Goal: Information Seeking & Learning: Learn about a topic

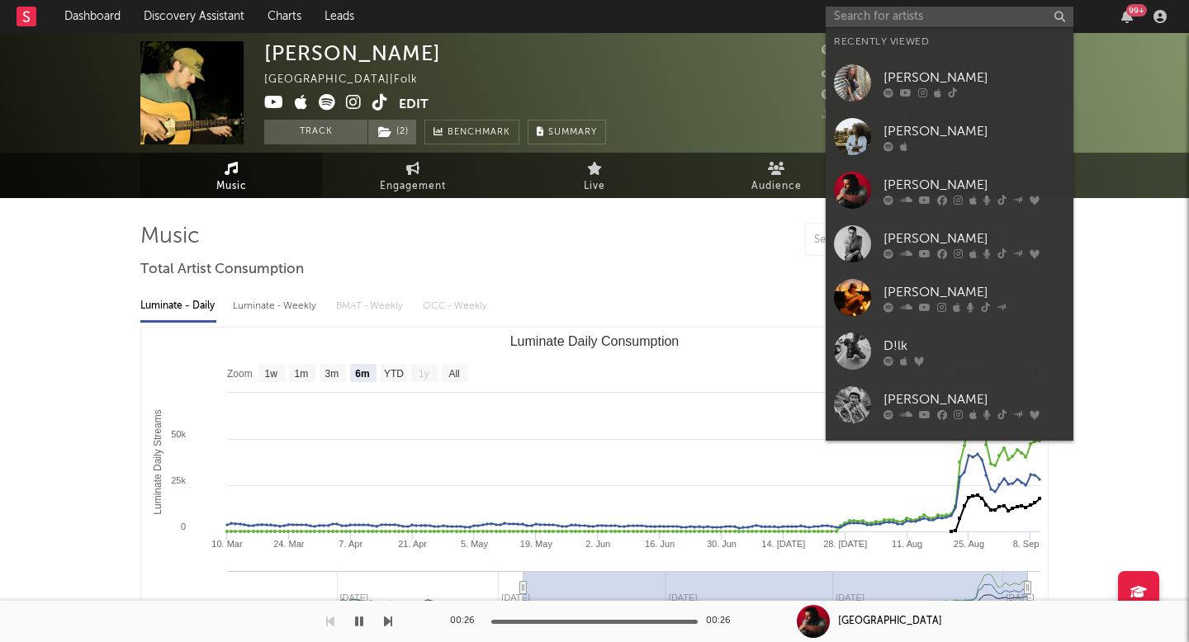
select select "6m"
click at [900, 17] on input "text" at bounding box center [950, 17] width 248 height 21
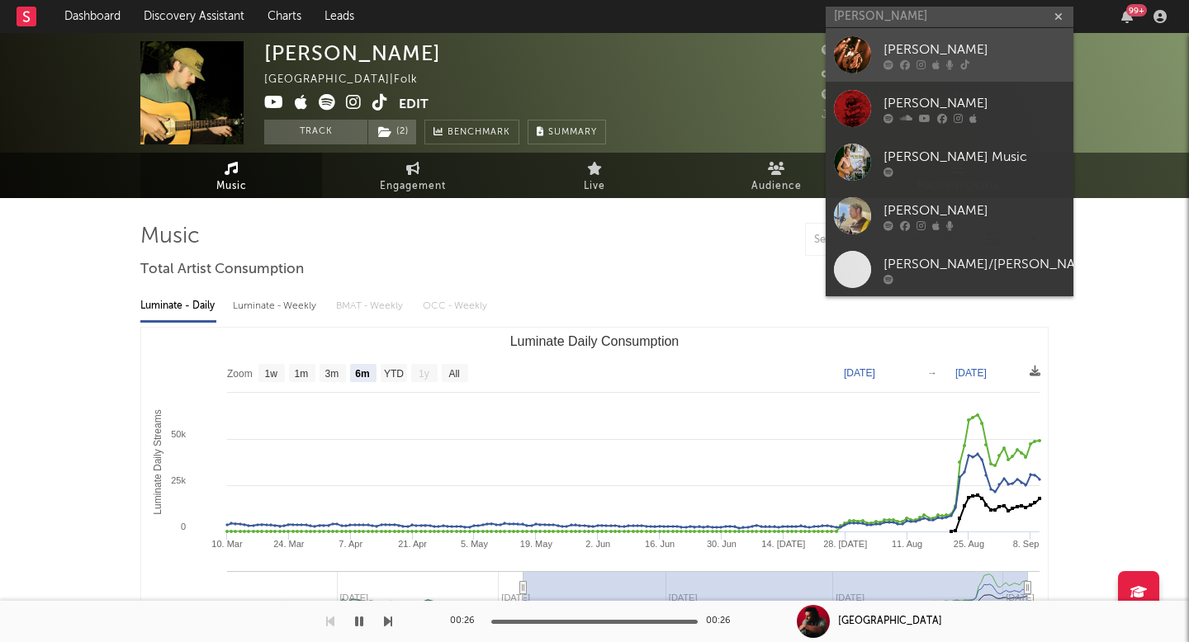
type input "[PERSON_NAME]"
click at [943, 70] on link "[PERSON_NAME]" at bounding box center [950, 55] width 248 height 54
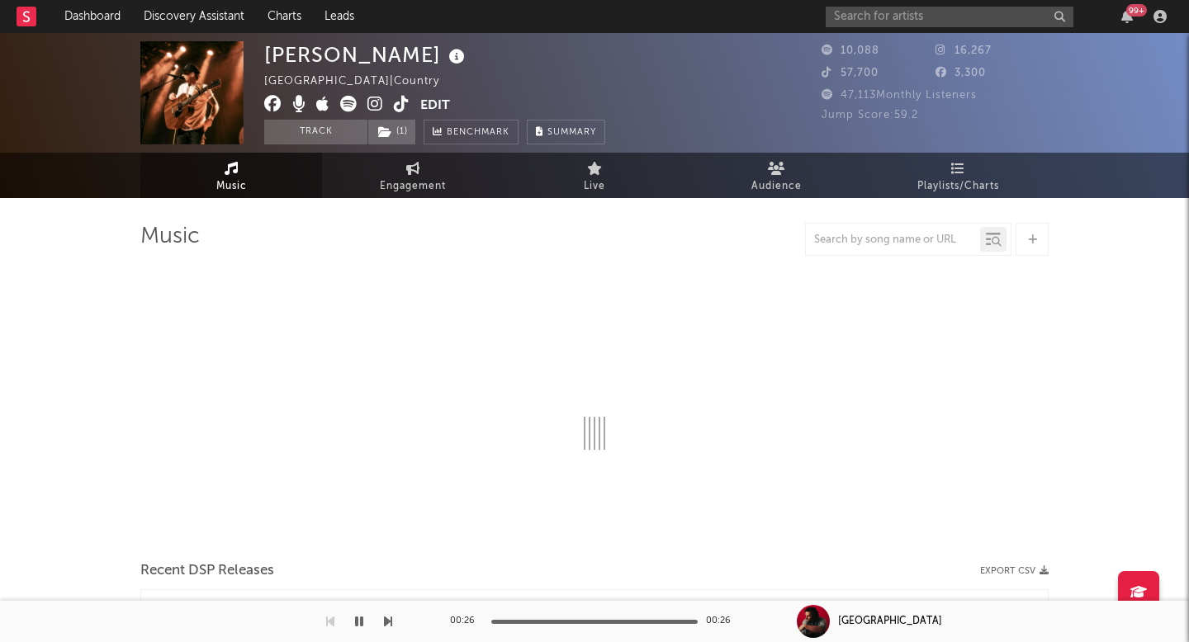
select select "6m"
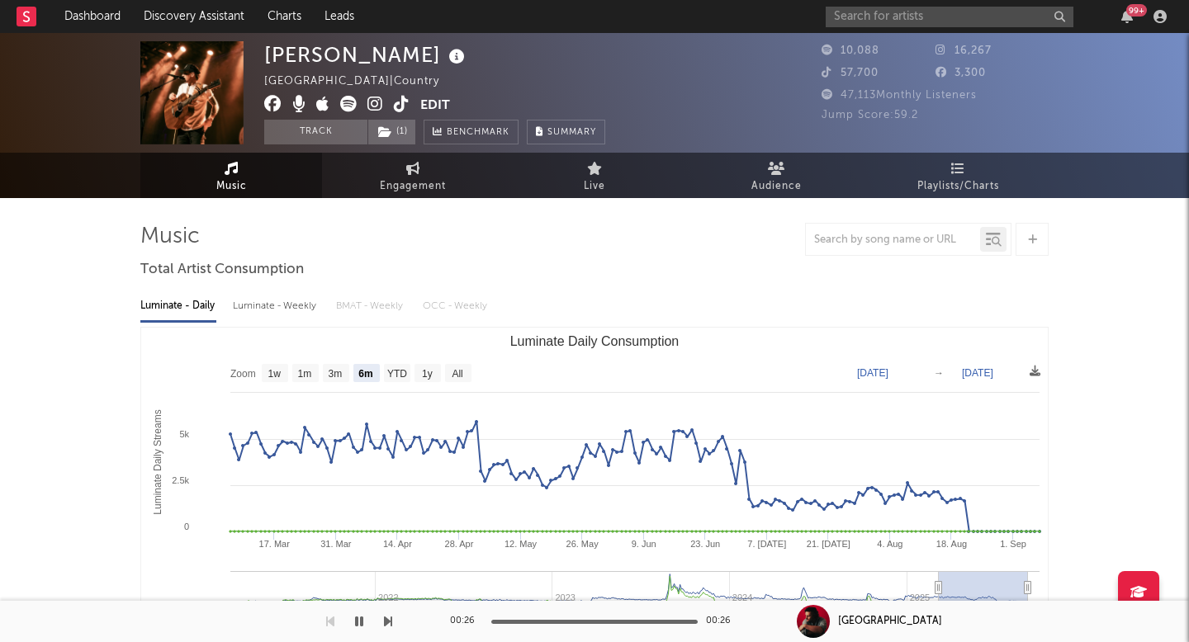
click at [398, 102] on icon at bounding box center [402, 104] width 16 height 17
click at [902, 10] on input "text" at bounding box center [950, 17] width 248 height 21
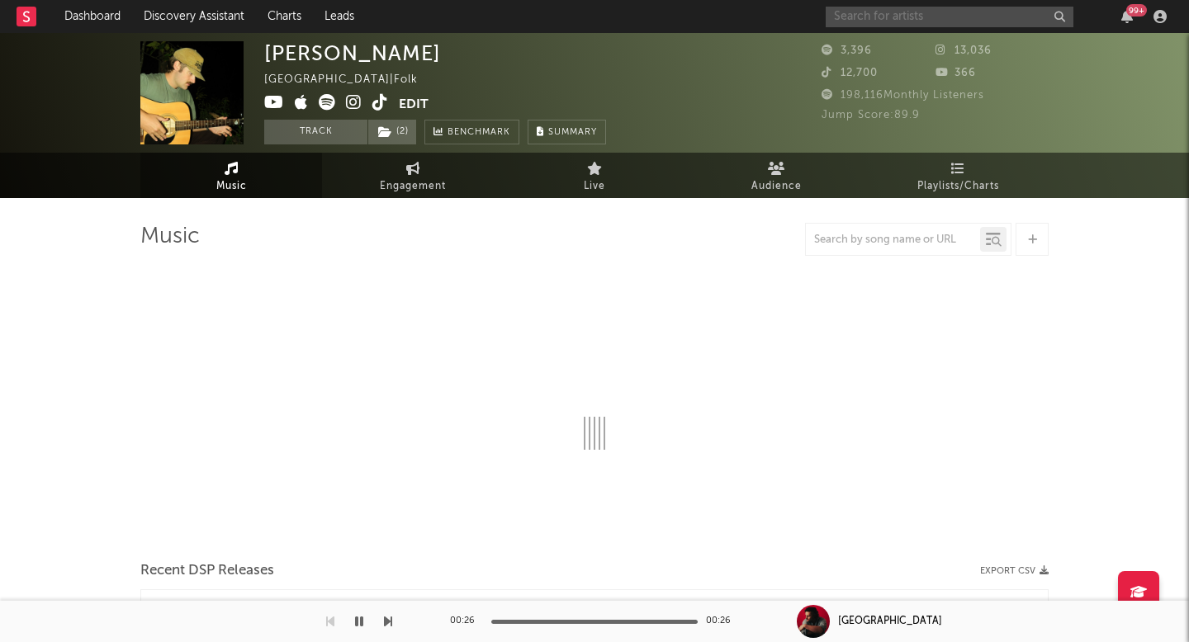
select select "6m"
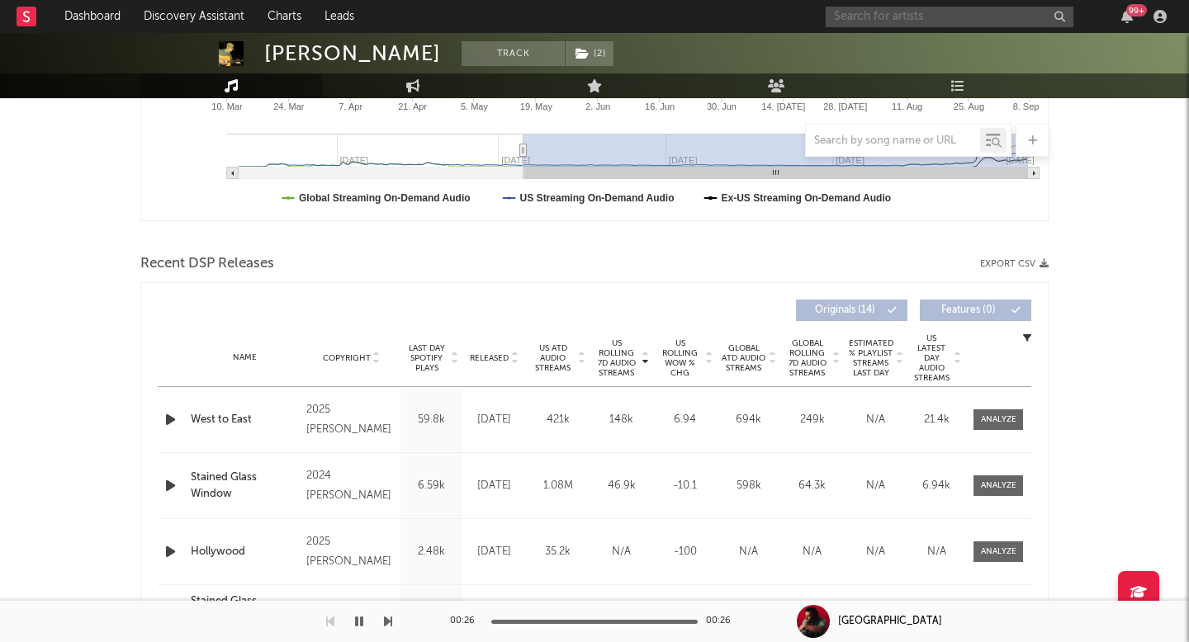
scroll to position [454, 0]
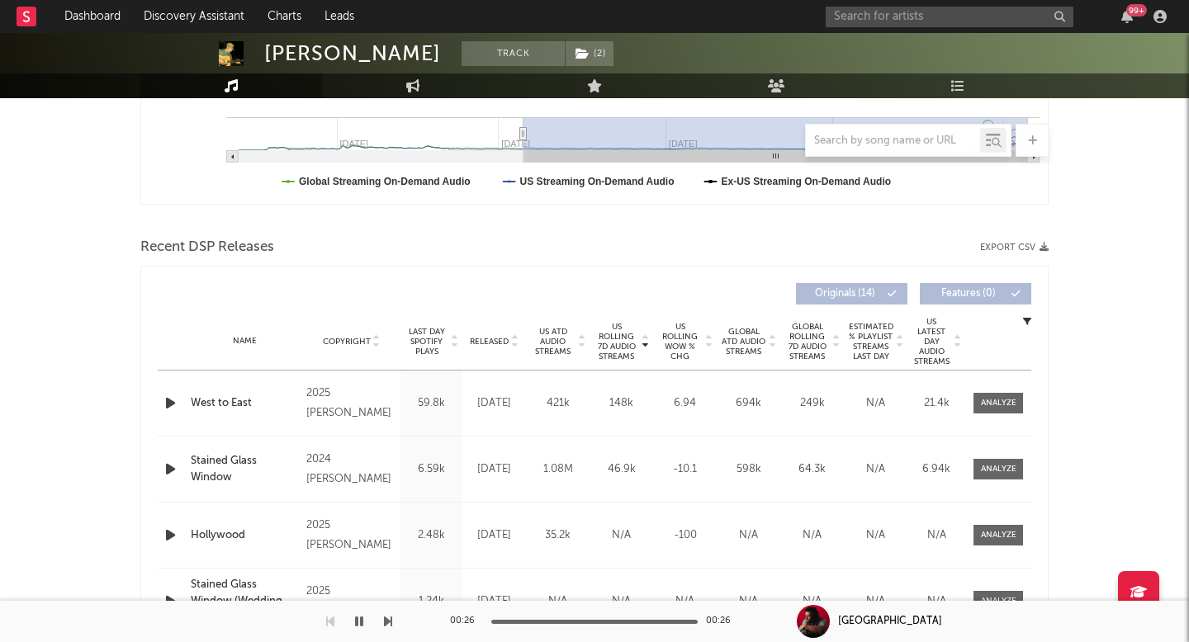
click at [619, 347] on span "US Rolling 7D Audio Streams" at bounding box center [616, 342] width 45 height 40
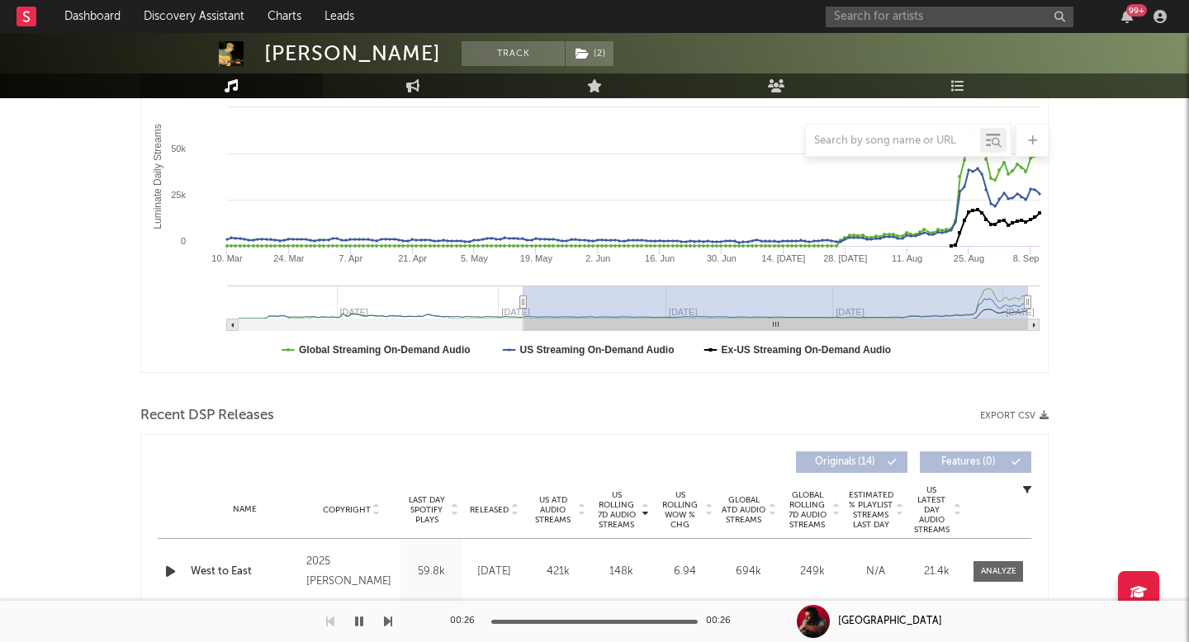
scroll to position [0, 0]
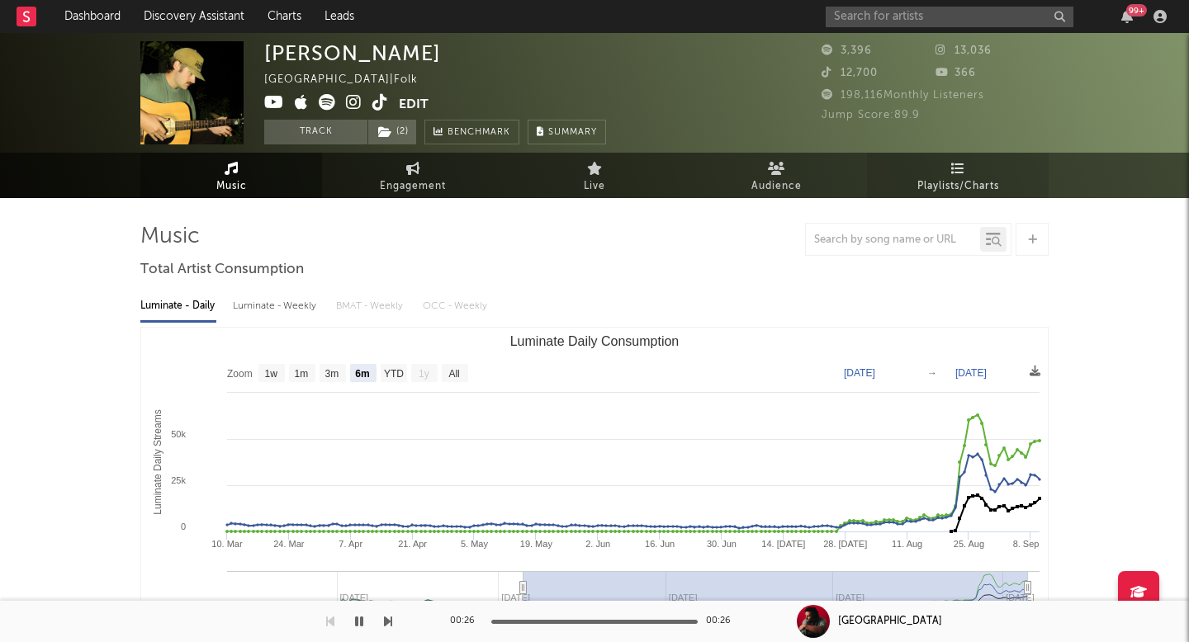
click at [920, 188] on span "Playlists/Charts" at bounding box center [958, 187] width 82 height 20
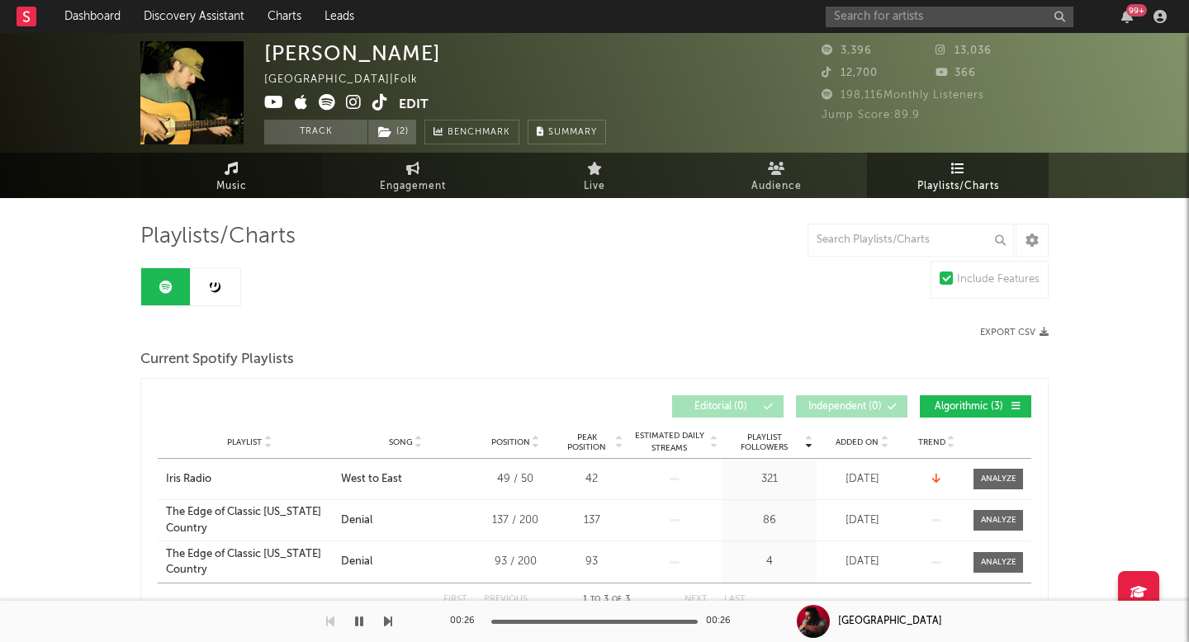
click at [215, 168] on link "Music" at bounding box center [231, 175] width 182 height 45
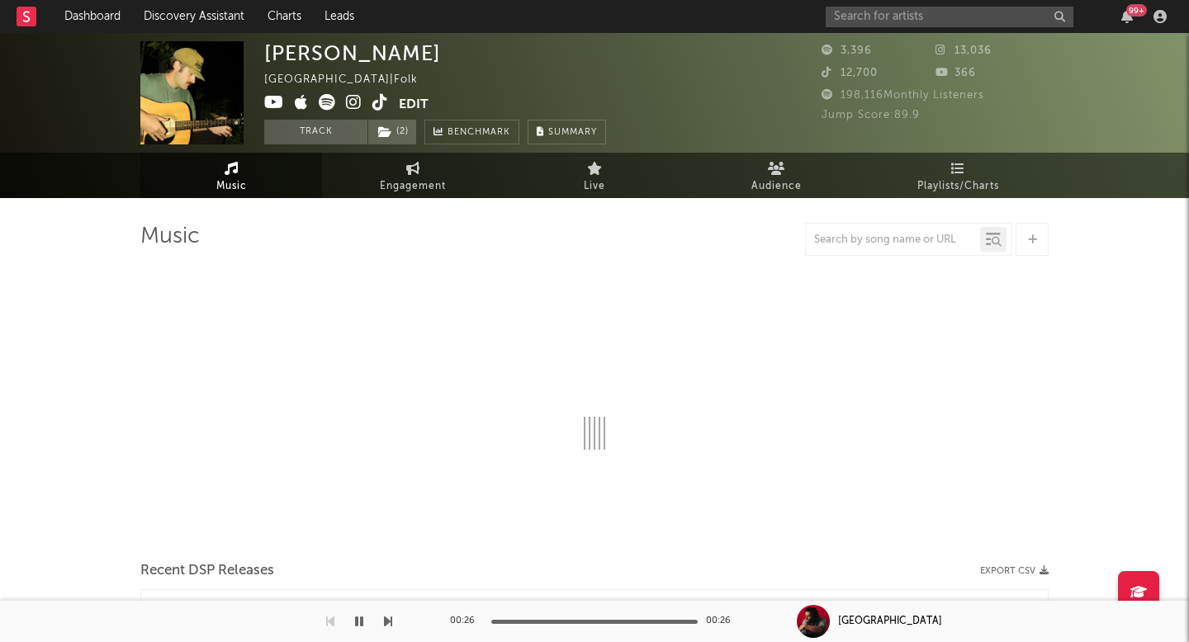
select select "6m"
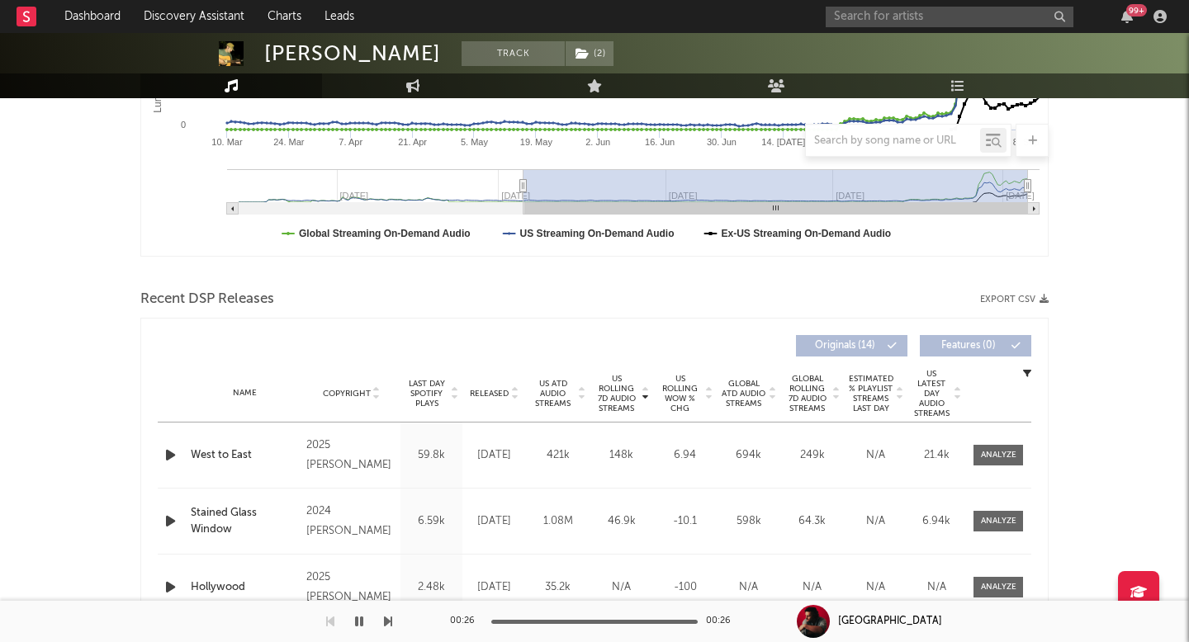
scroll to position [403, 0]
click at [1011, 442] on div "Name West to East Copyright 2025 [PERSON_NAME] Label [PERSON_NAME] Album Names …" at bounding box center [594, 454] width 873 height 65
click at [987, 459] on div at bounding box center [998, 454] width 35 height 12
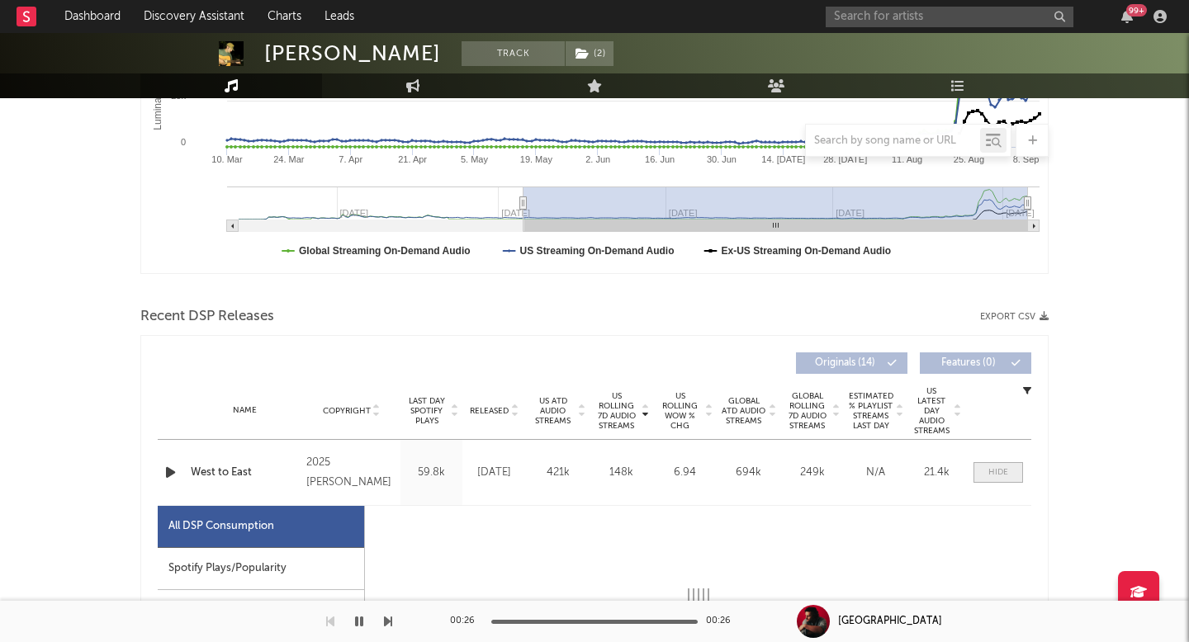
scroll to position [384, 0]
select select "1w"
click at [987, 459] on div "Name West to East Copyright 2025 [PERSON_NAME] Label [PERSON_NAME] Album Names …" at bounding box center [594, 473] width 873 height 65
click at [988, 471] on div at bounding box center [998, 473] width 20 height 12
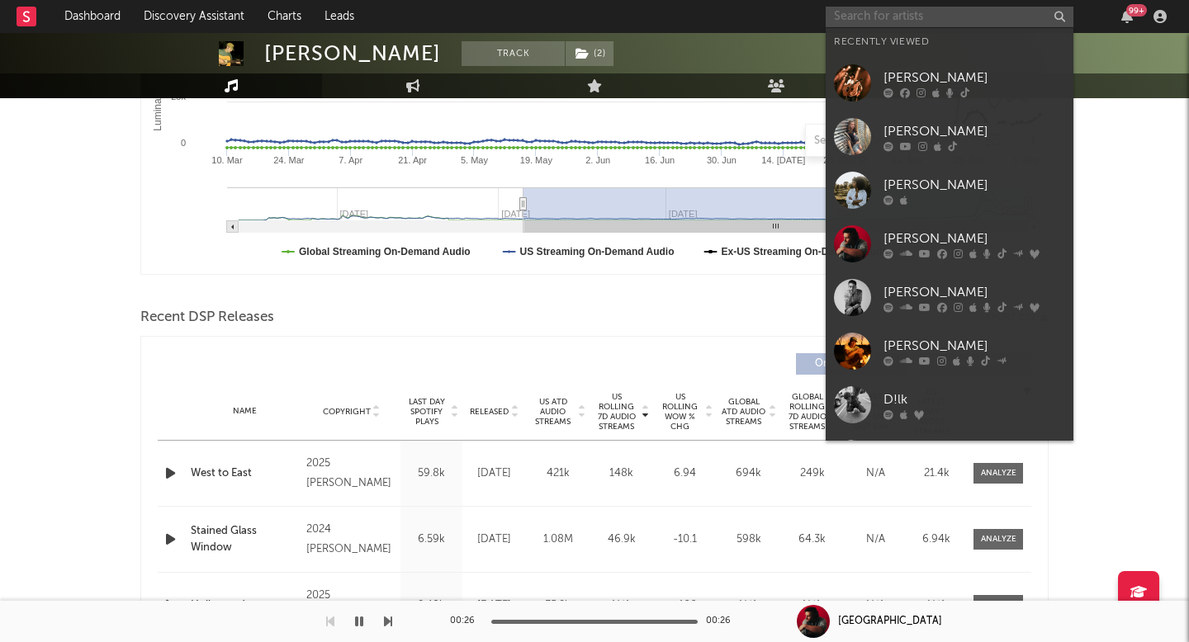
click at [898, 18] on input "text" at bounding box center [950, 17] width 248 height 21
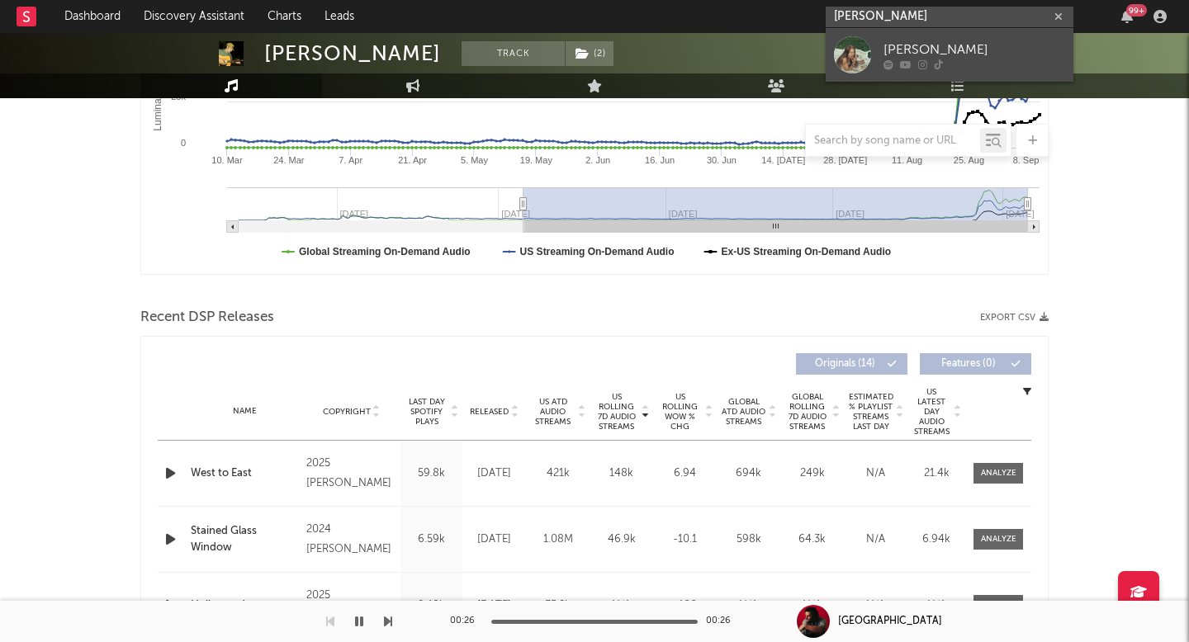
type input "[PERSON_NAME]"
click at [902, 62] on icon at bounding box center [906, 64] width 12 height 10
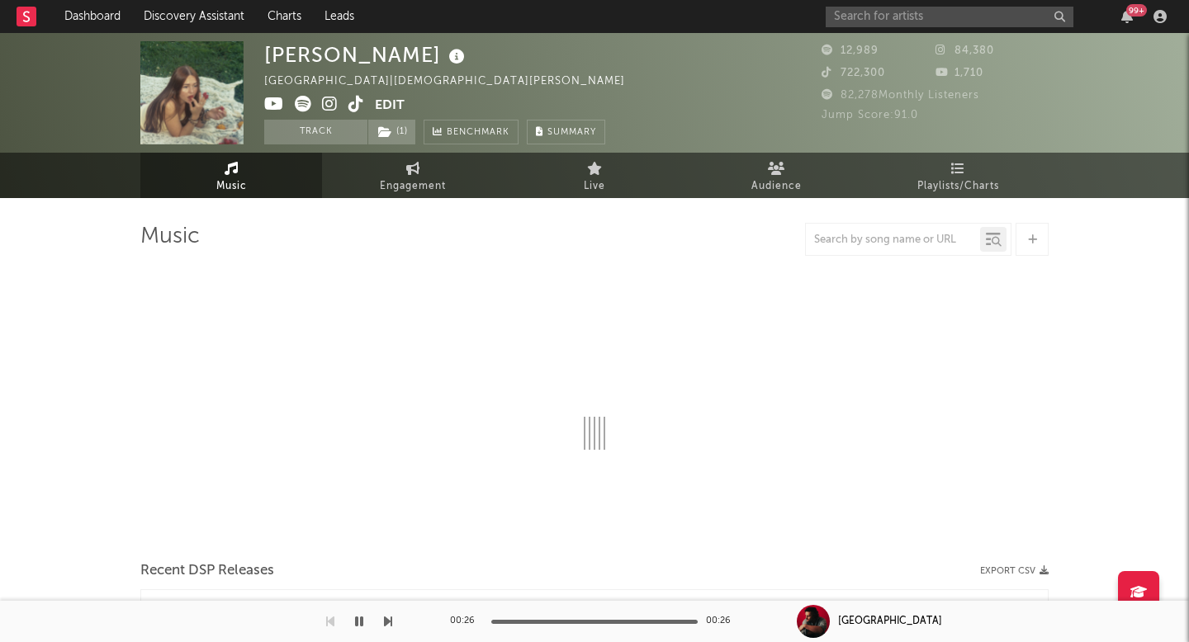
select select "1w"
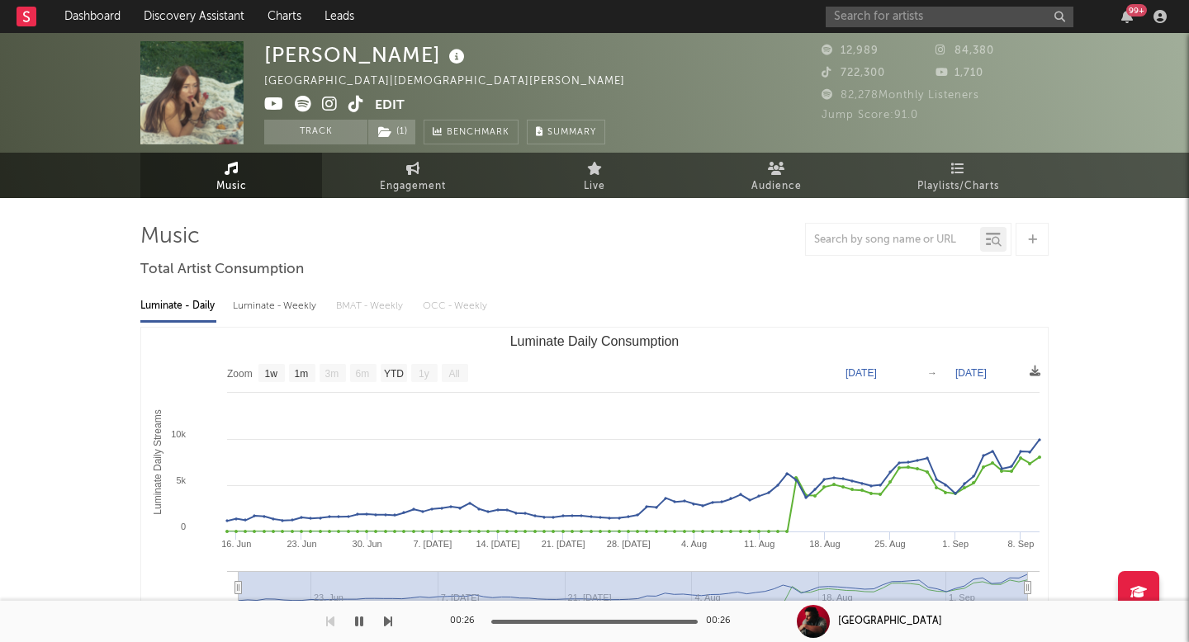
click at [355, 96] on icon at bounding box center [356, 104] width 16 height 17
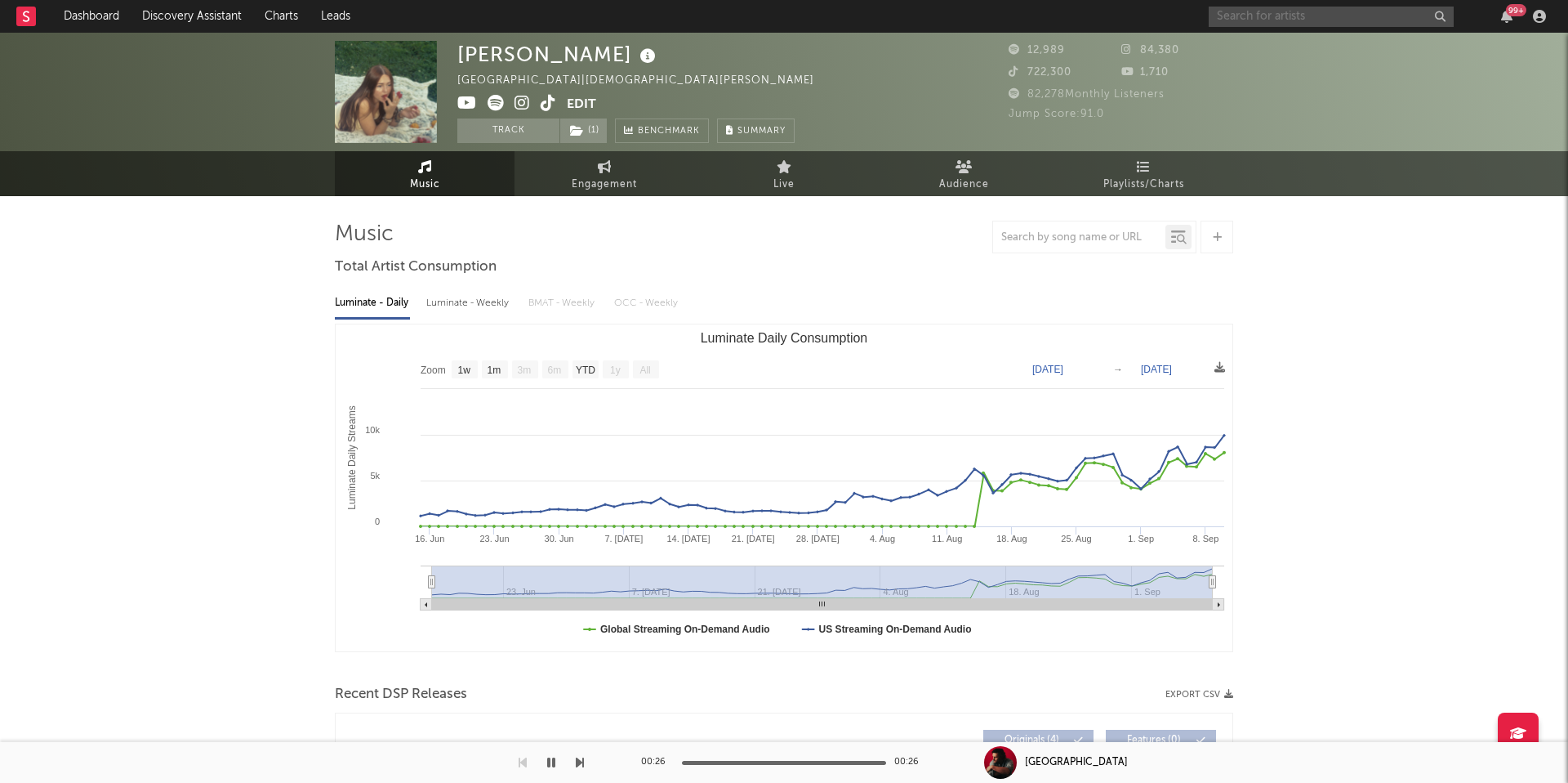
click at [1175, 15] on input "text" at bounding box center [1332, 17] width 245 height 21
click at [1175, 20] on input "[PERSON_NAME]" at bounding box center [1332, 17] width 245 height 21
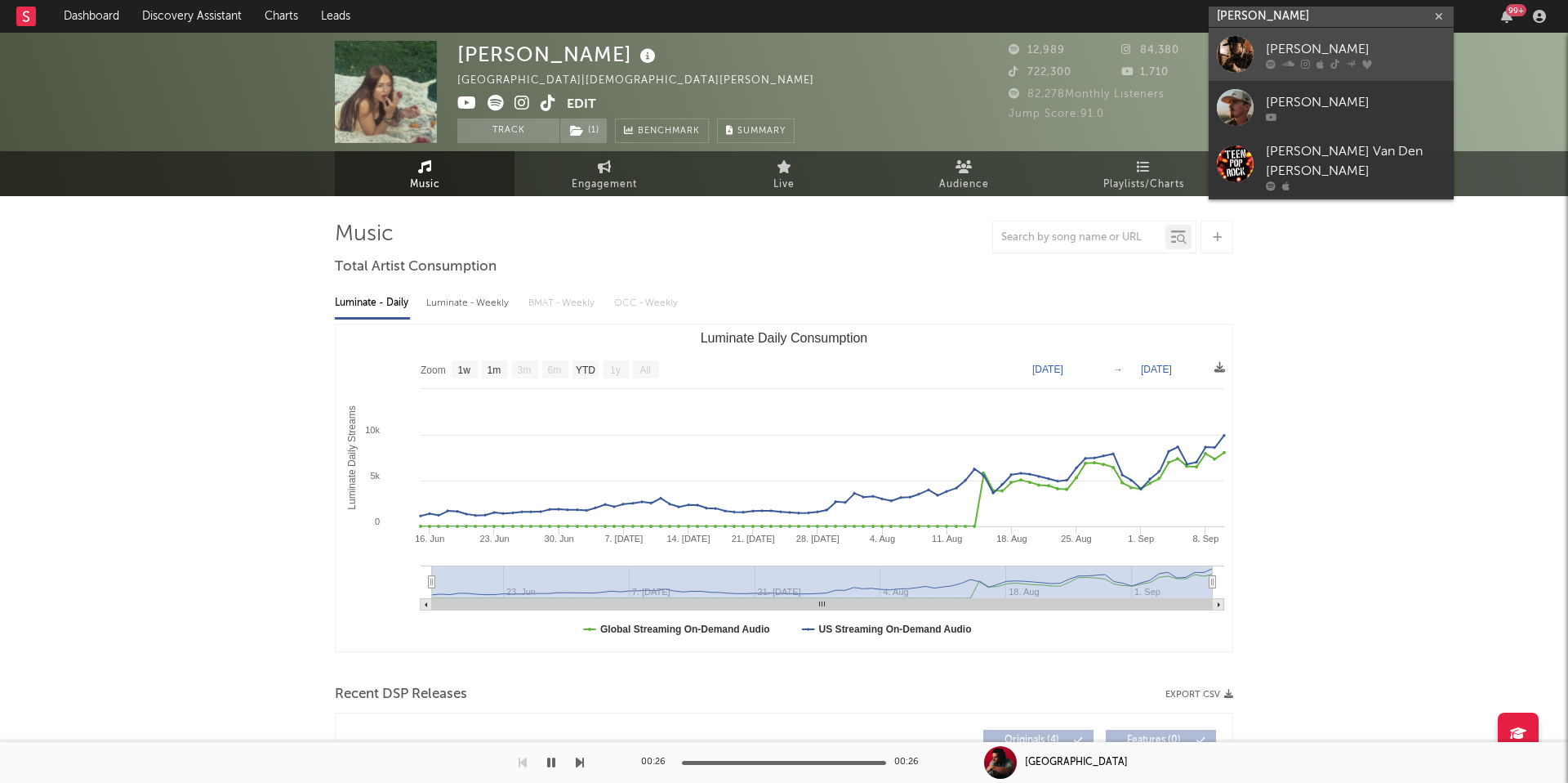
type input "[PERSON_NAME]"
click at [1175, 40] on div "[PERSON_NAME]" at bounding box center [1356, 49] width 180 height 20
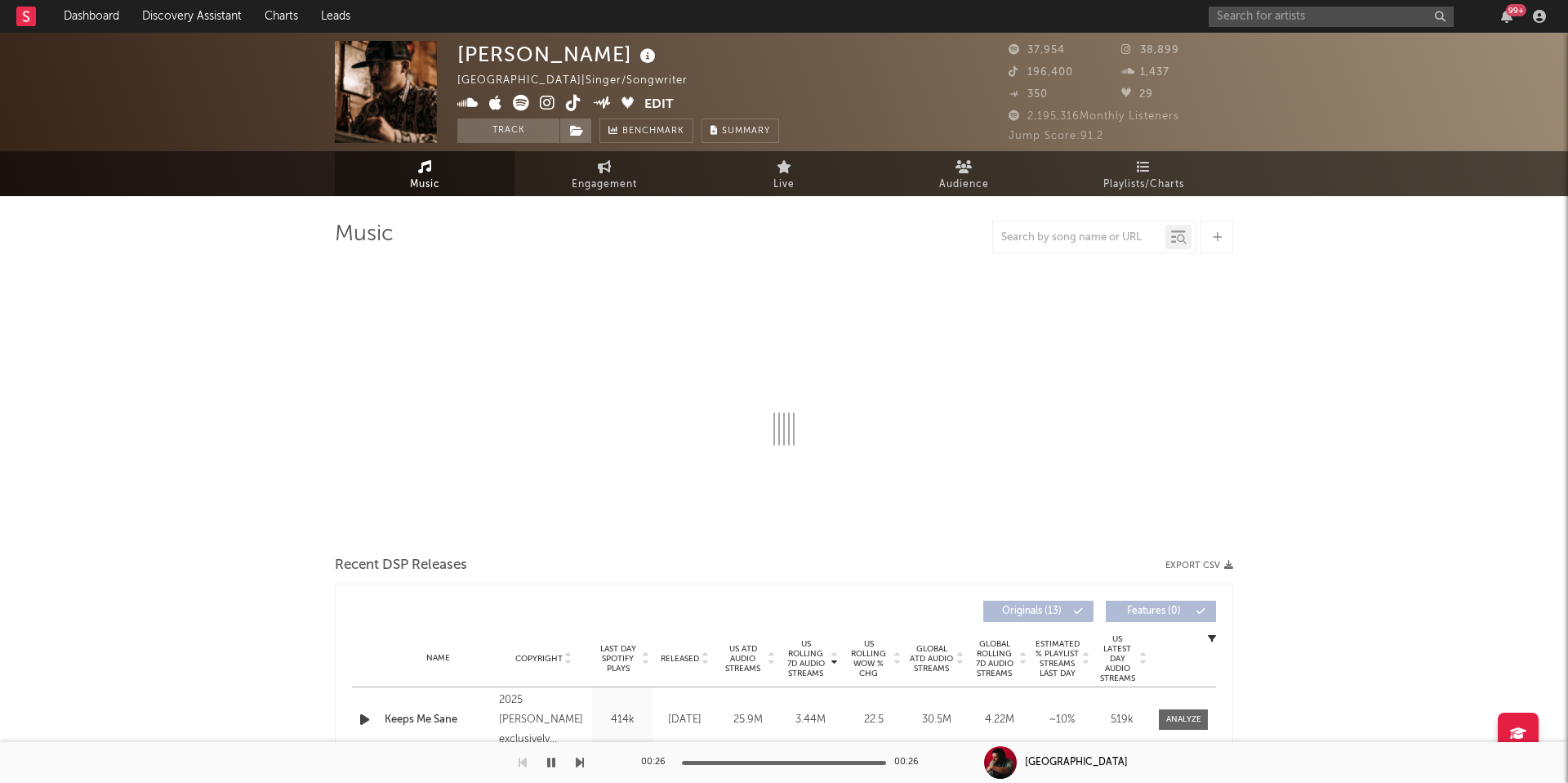
select select "6m"
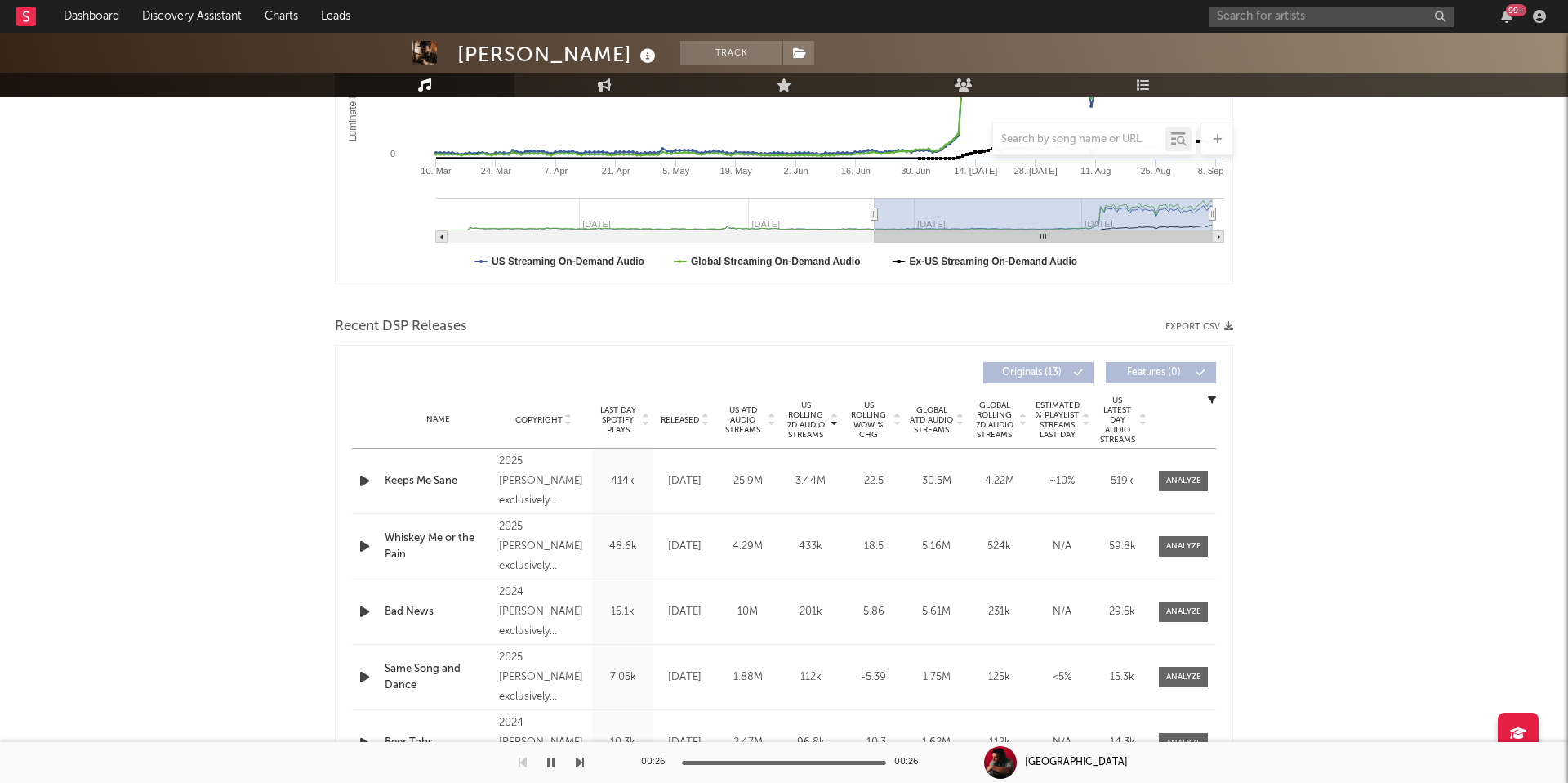
scroll to position [372, 0]
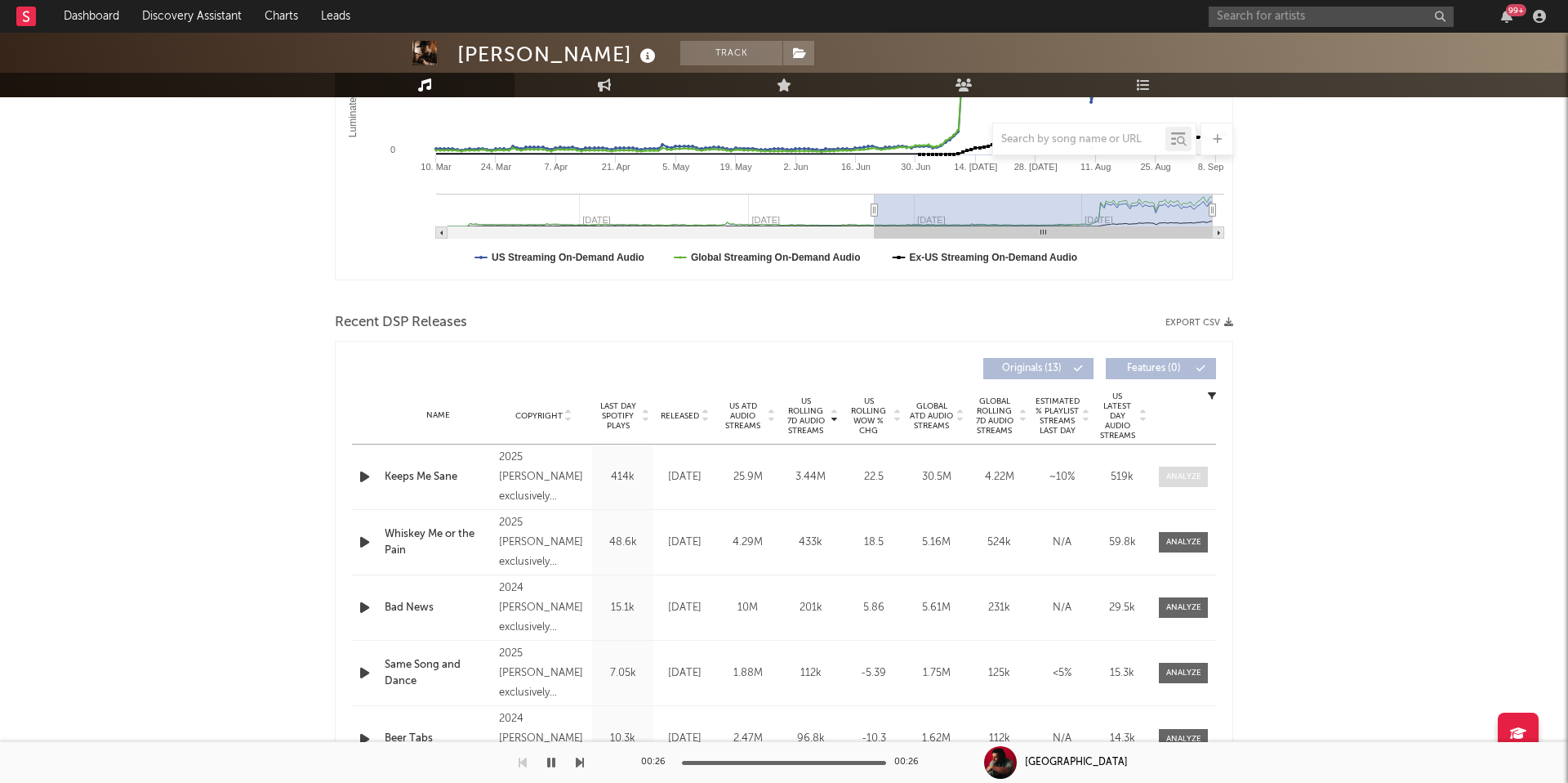
click at [1175, 483] on span at bounding box center [1183, 476] width 49 height 21
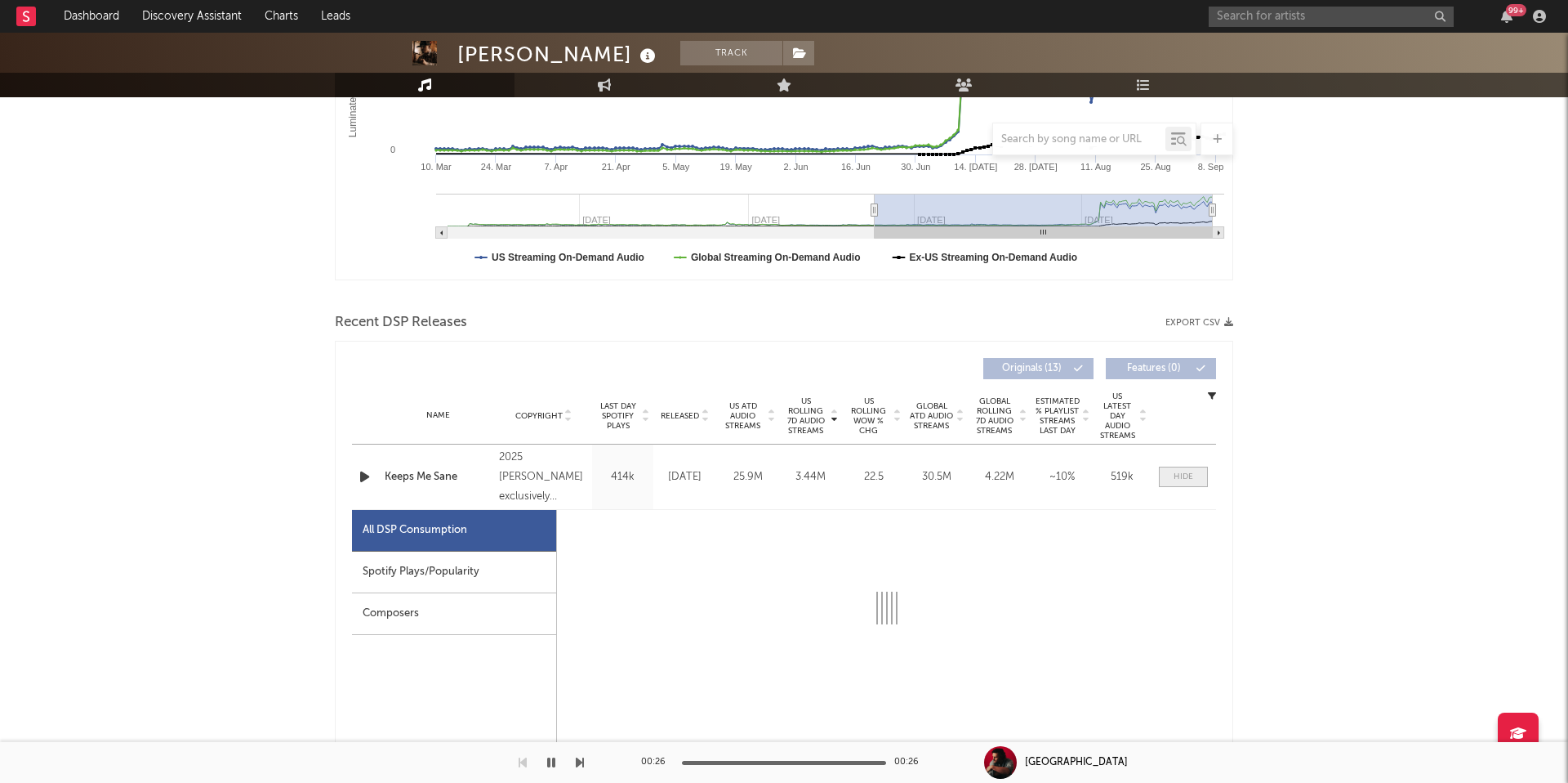
select select "1w"
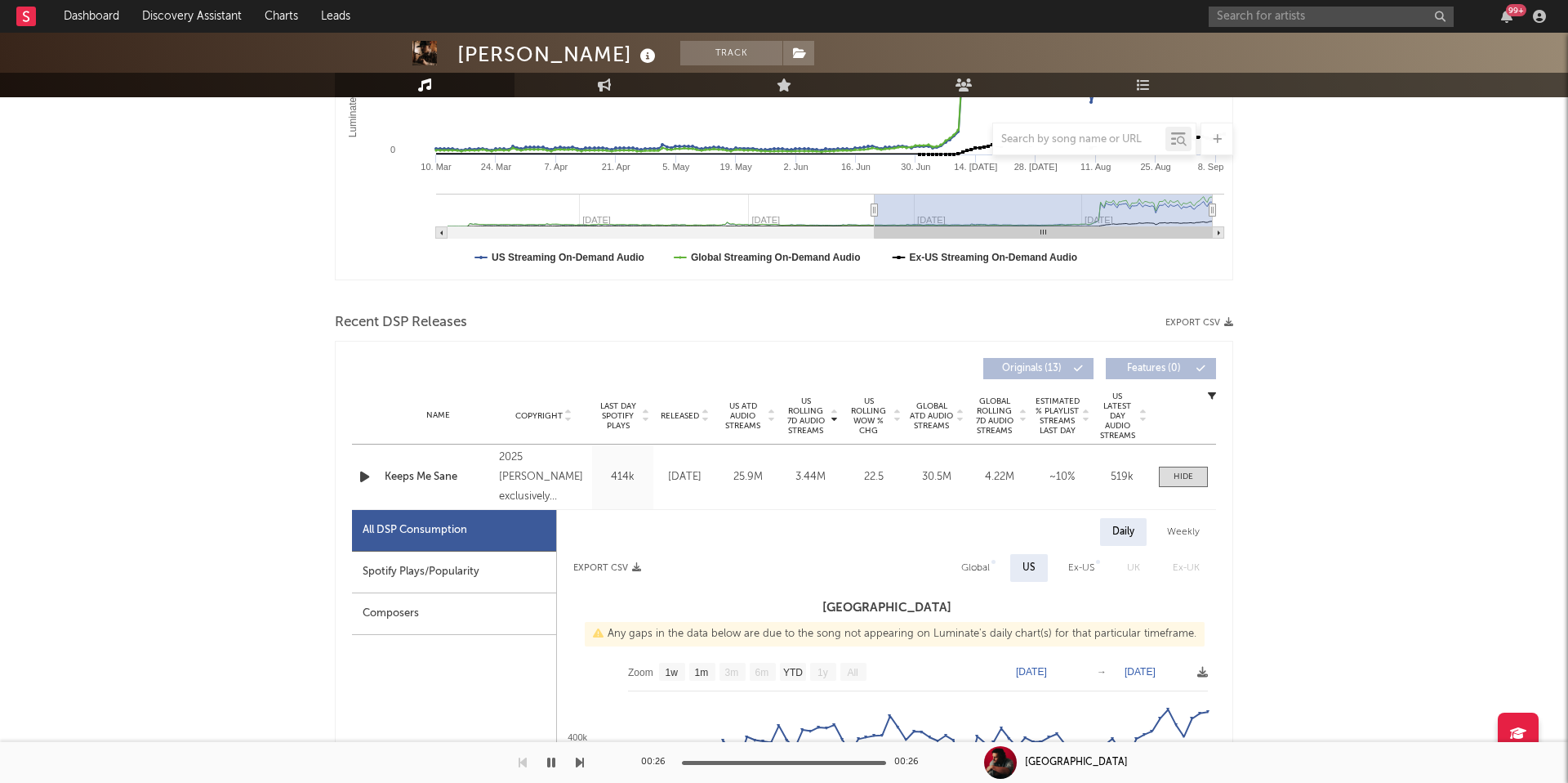
click at [1174, 508] on div "Name Keeps Me Sane Copyright 2025 [PERSON_NAME] exclusively distributed by [PER…" at bounding box center [784, 476] width 864 height 64
click at [1174, 521] on div "Weekly" at bounding box center [1183, 532] width 57 height 28
select select "1w"
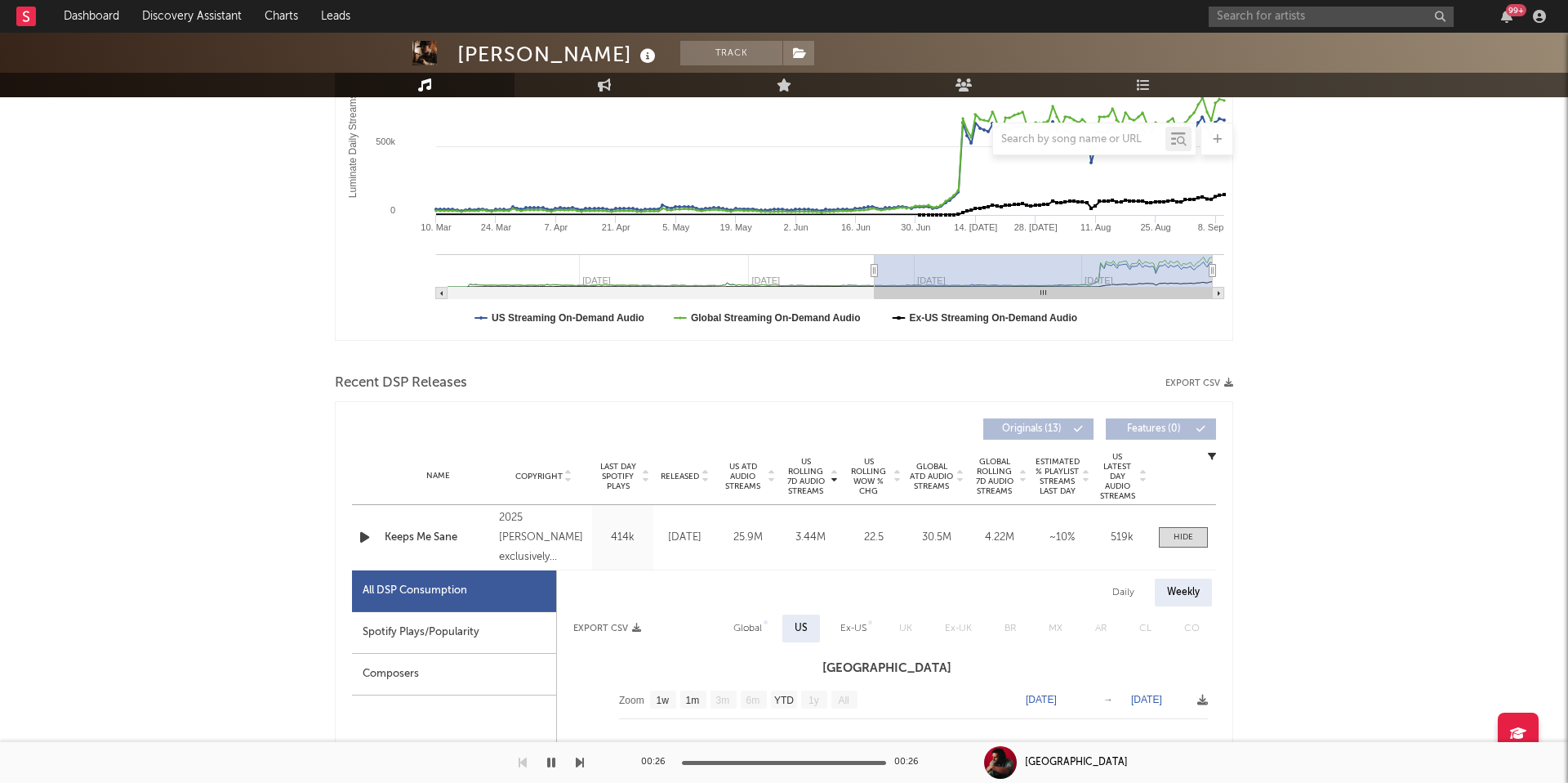
scroll to position [0, 0]
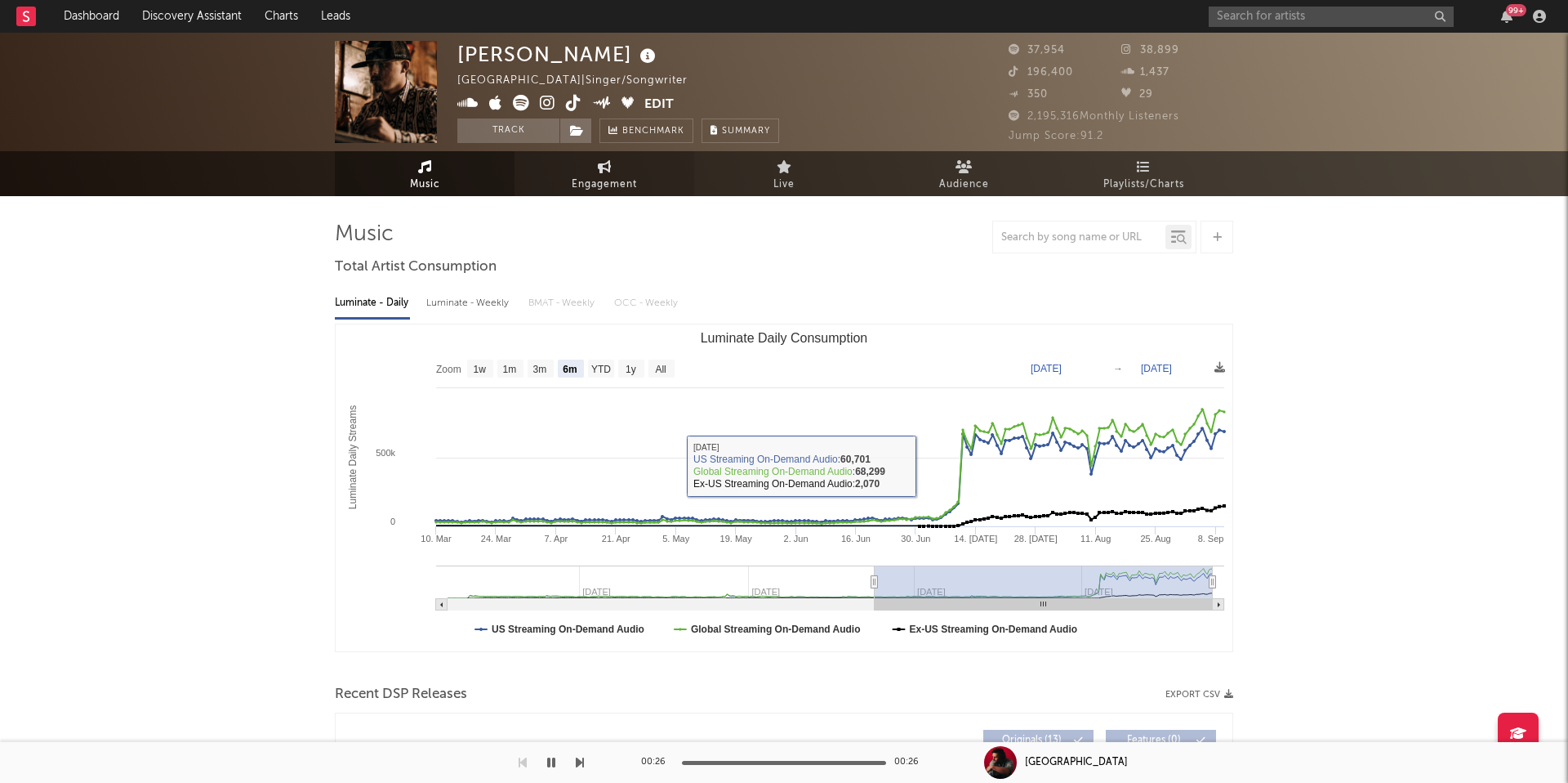
click at [601, 178] on span "Engagement" at bounding box center [604, 185] width 65 height 20
select select "1w"
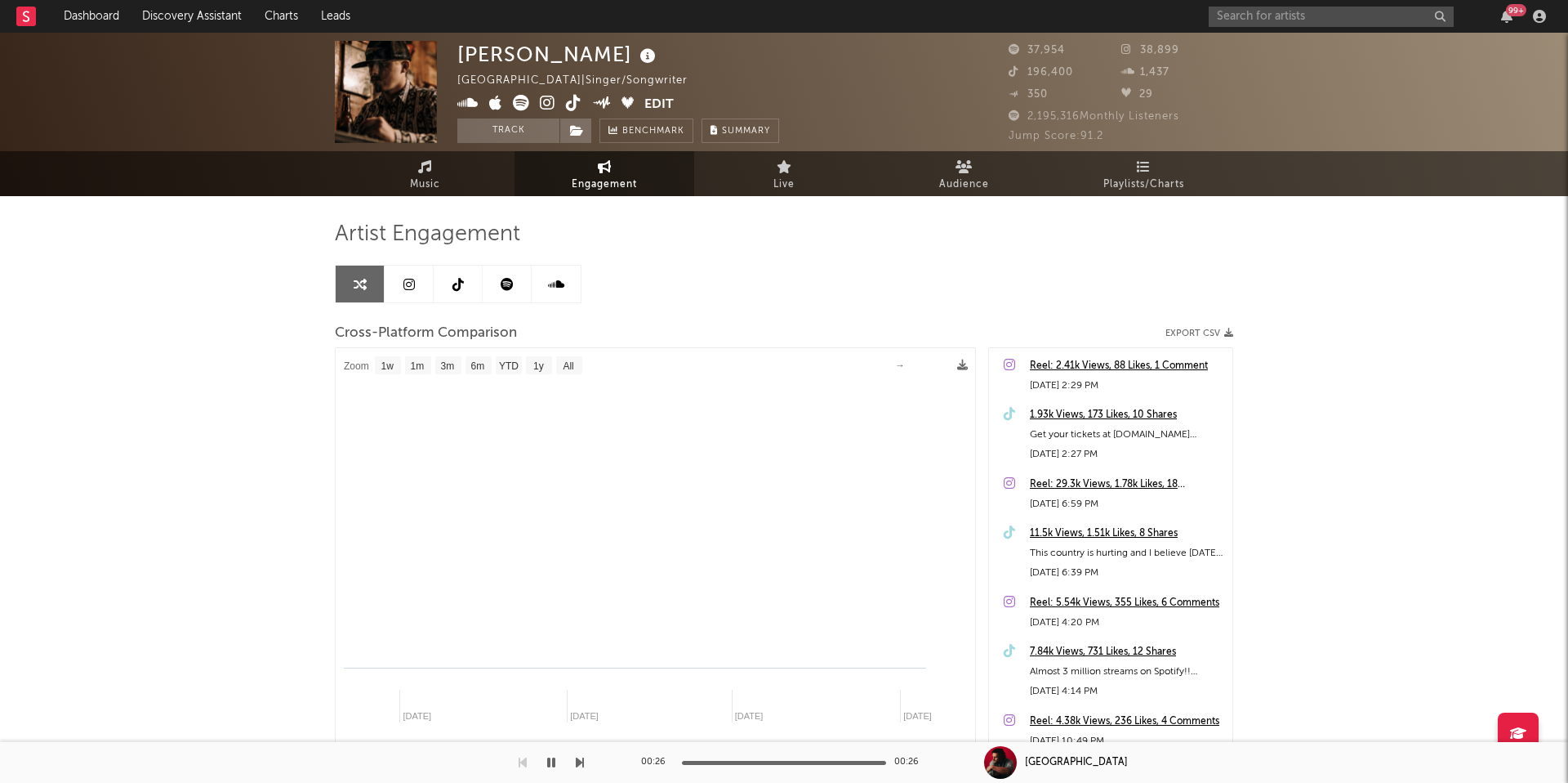
select select "1m"
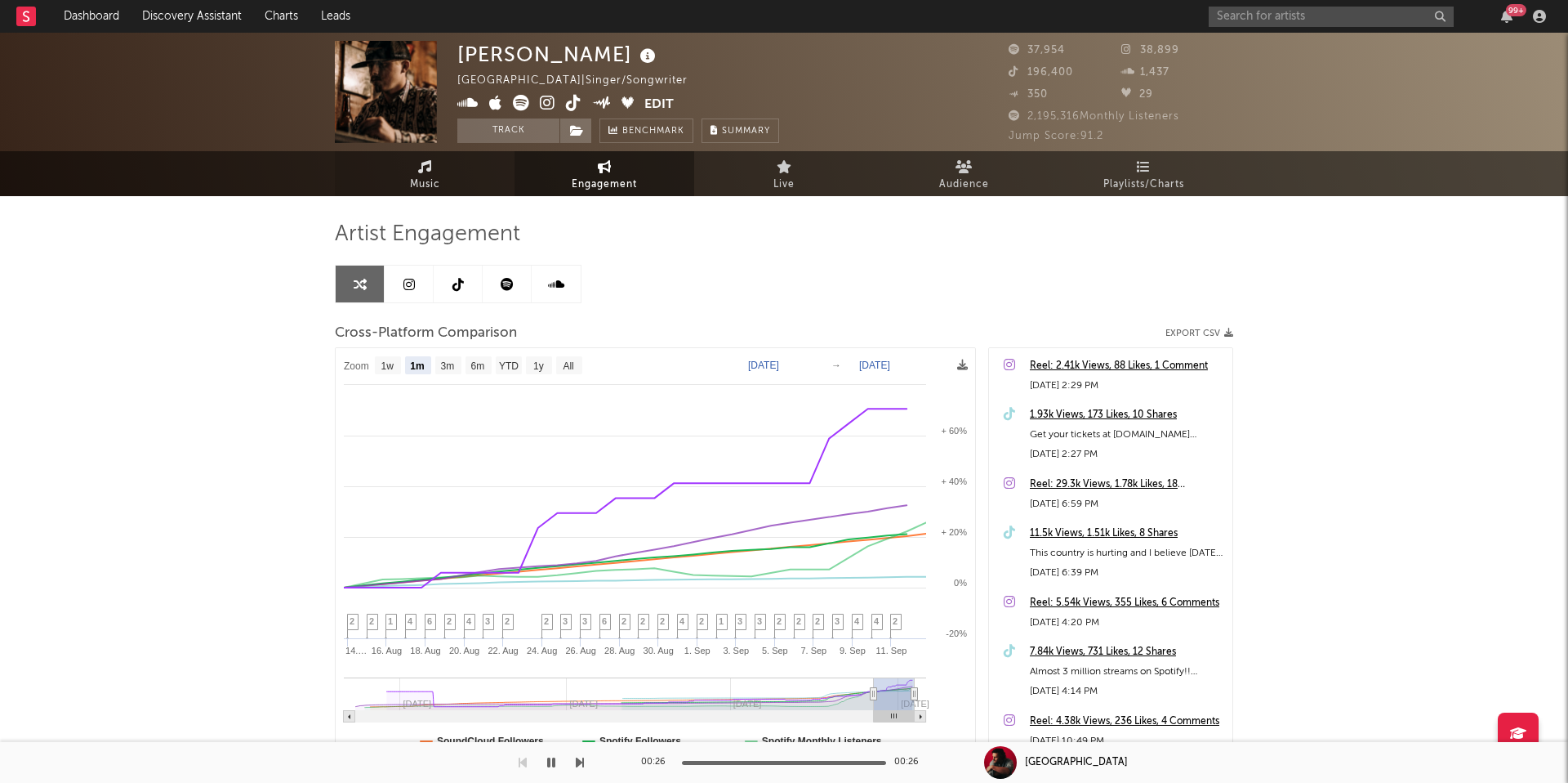
click at [452, 162] on link "Music" at bounding box center [424, 173] width 180 height 45
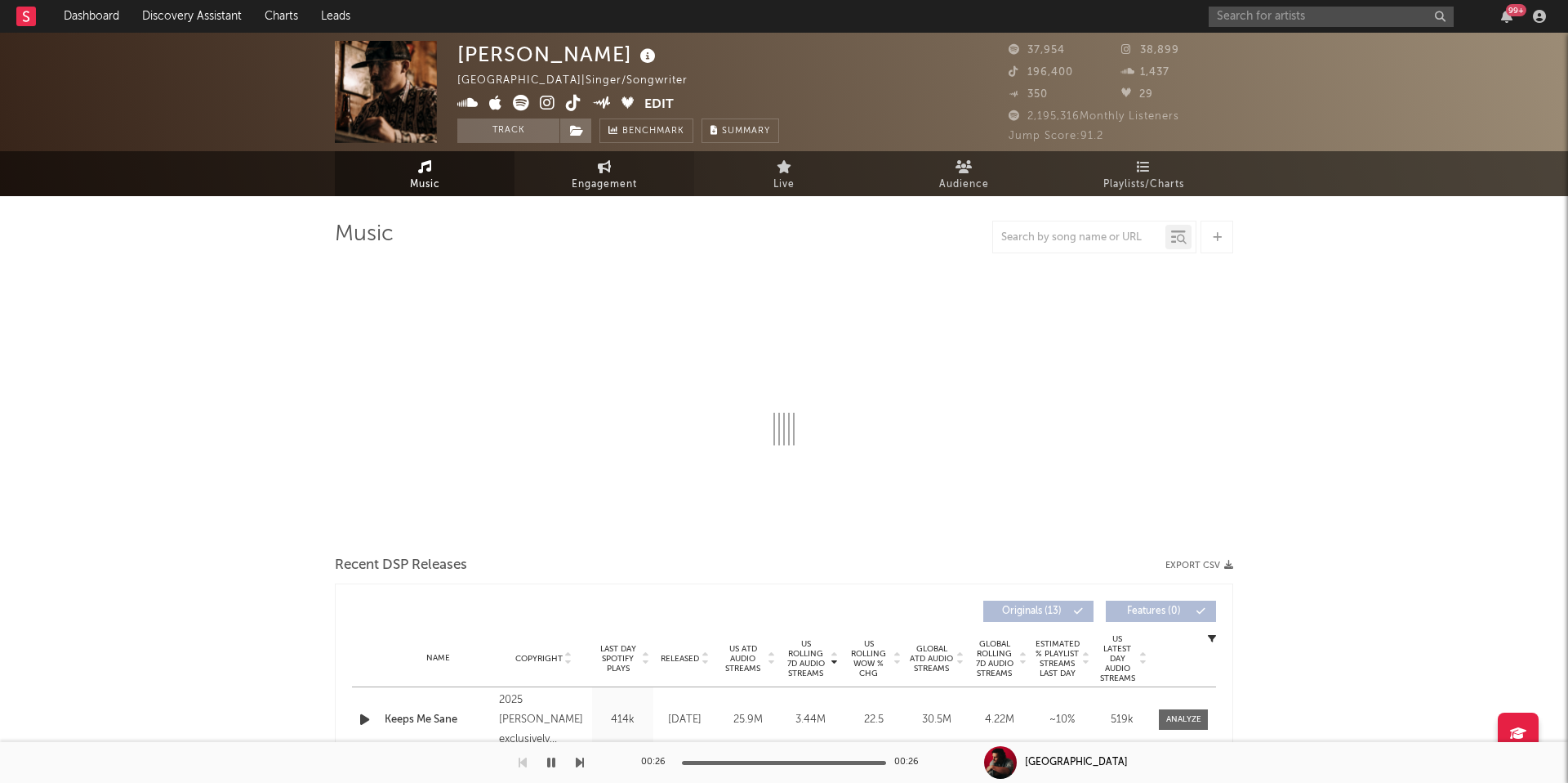
click at [548, 180] on link "Engagement" at bounding box center [604, 173] width 180 height 45
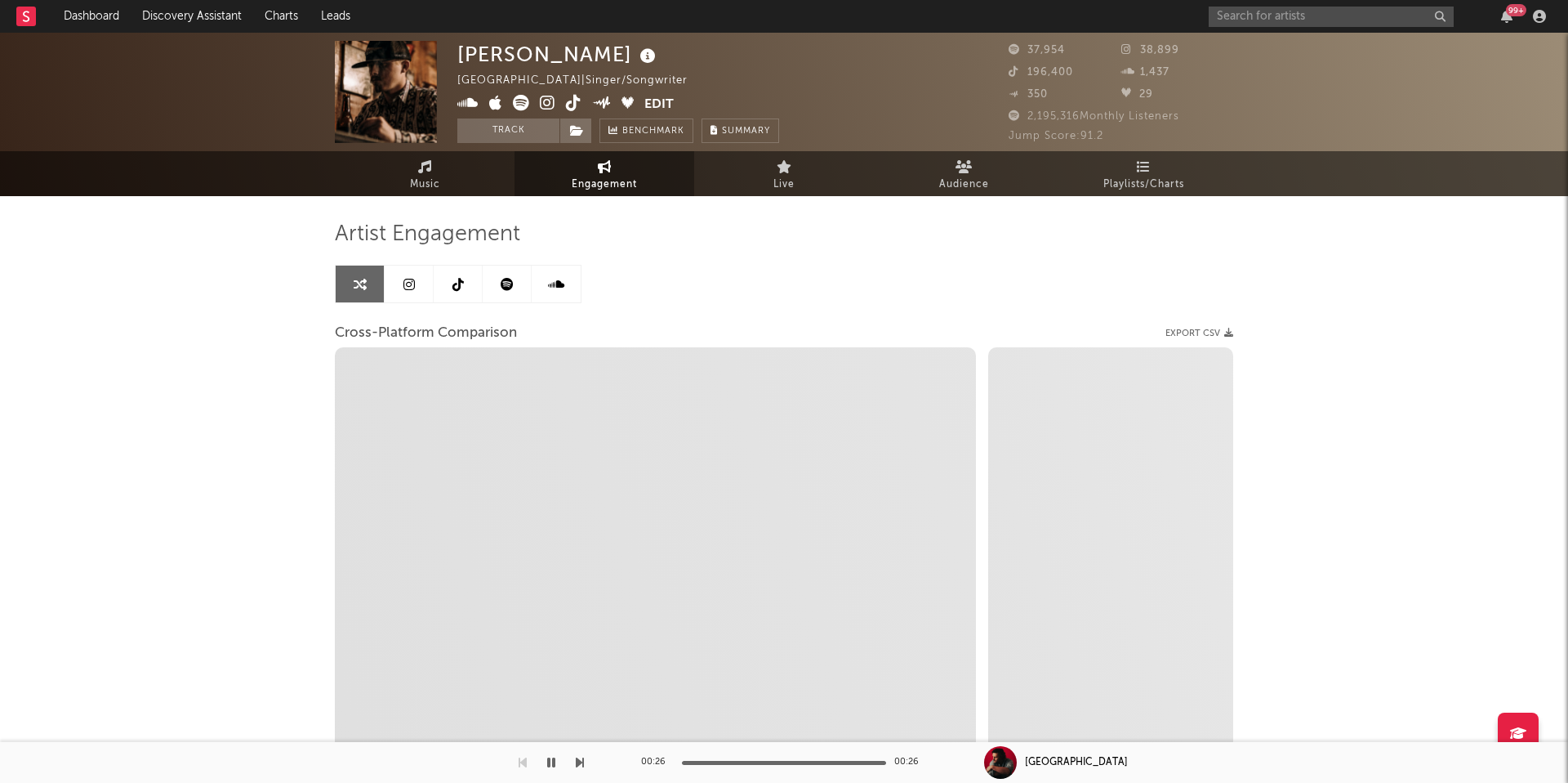
select select "1w"
select select "1m"
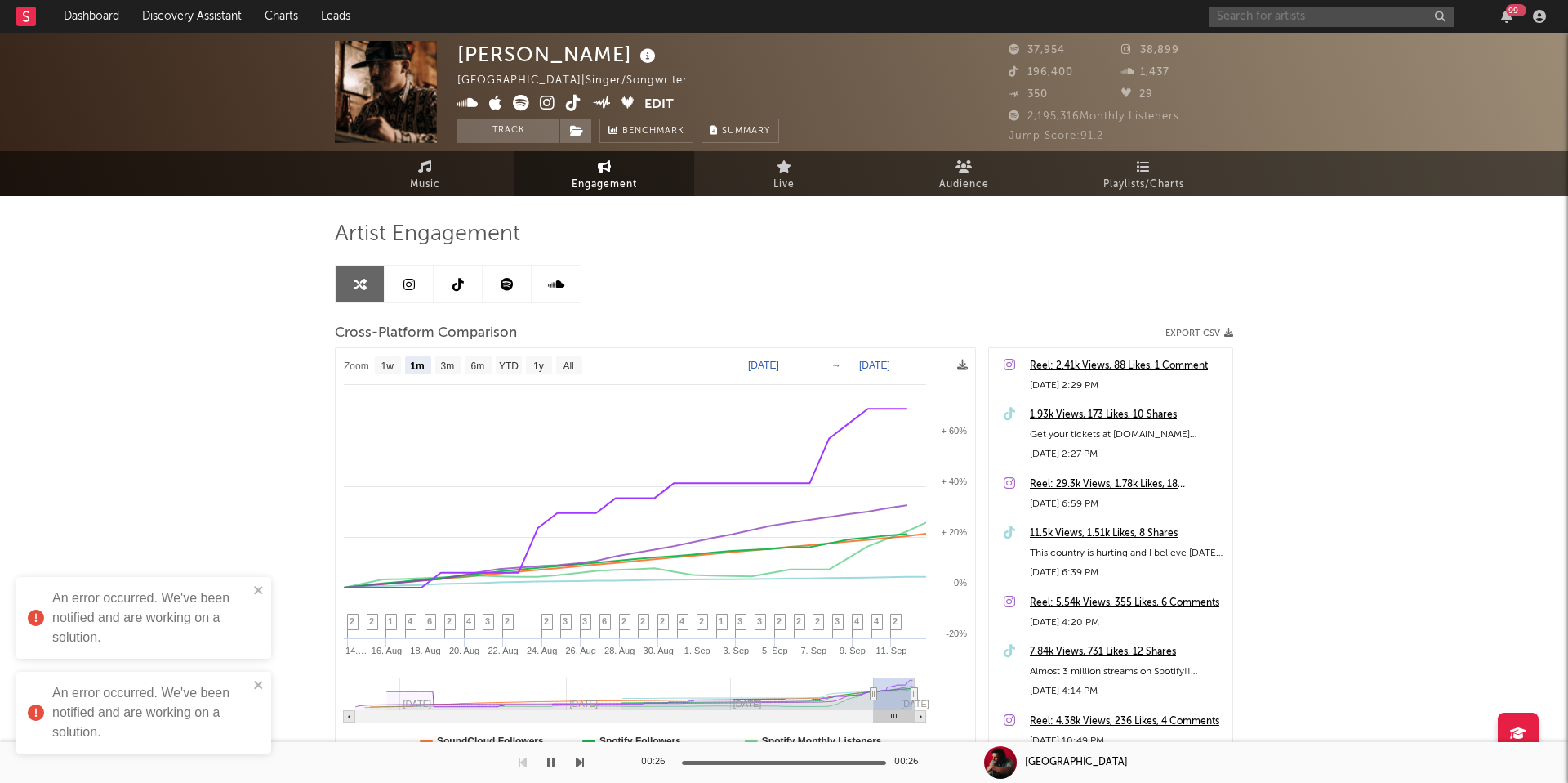
click at [1175, 24] on input "text" at bounding box center [1332, 17] width 245 height 21
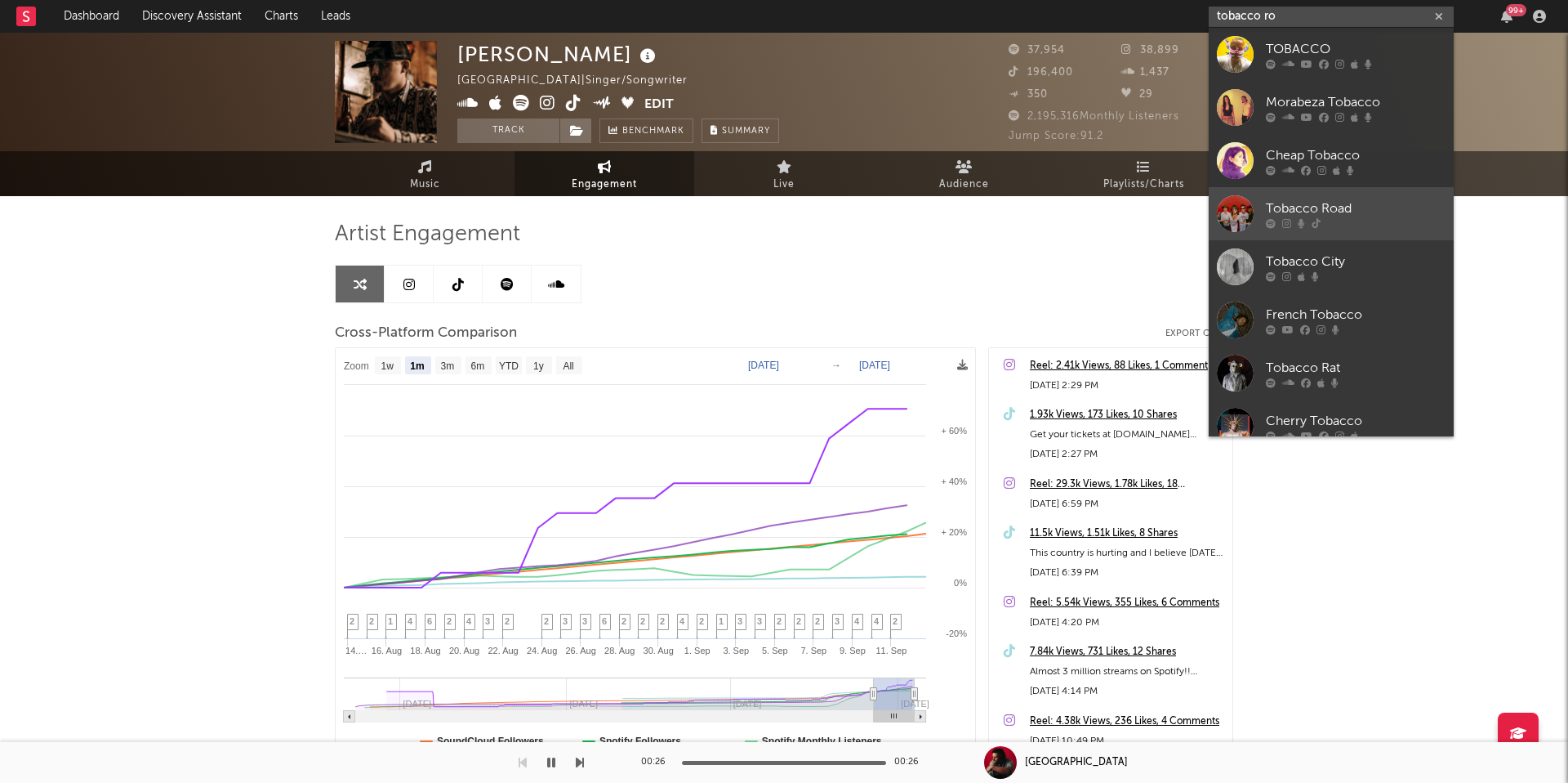
type input "tobacco ro"
click at [1175, 206] on div "Tobacco Road" at bounding box center [1356, 209] width 180 height 20
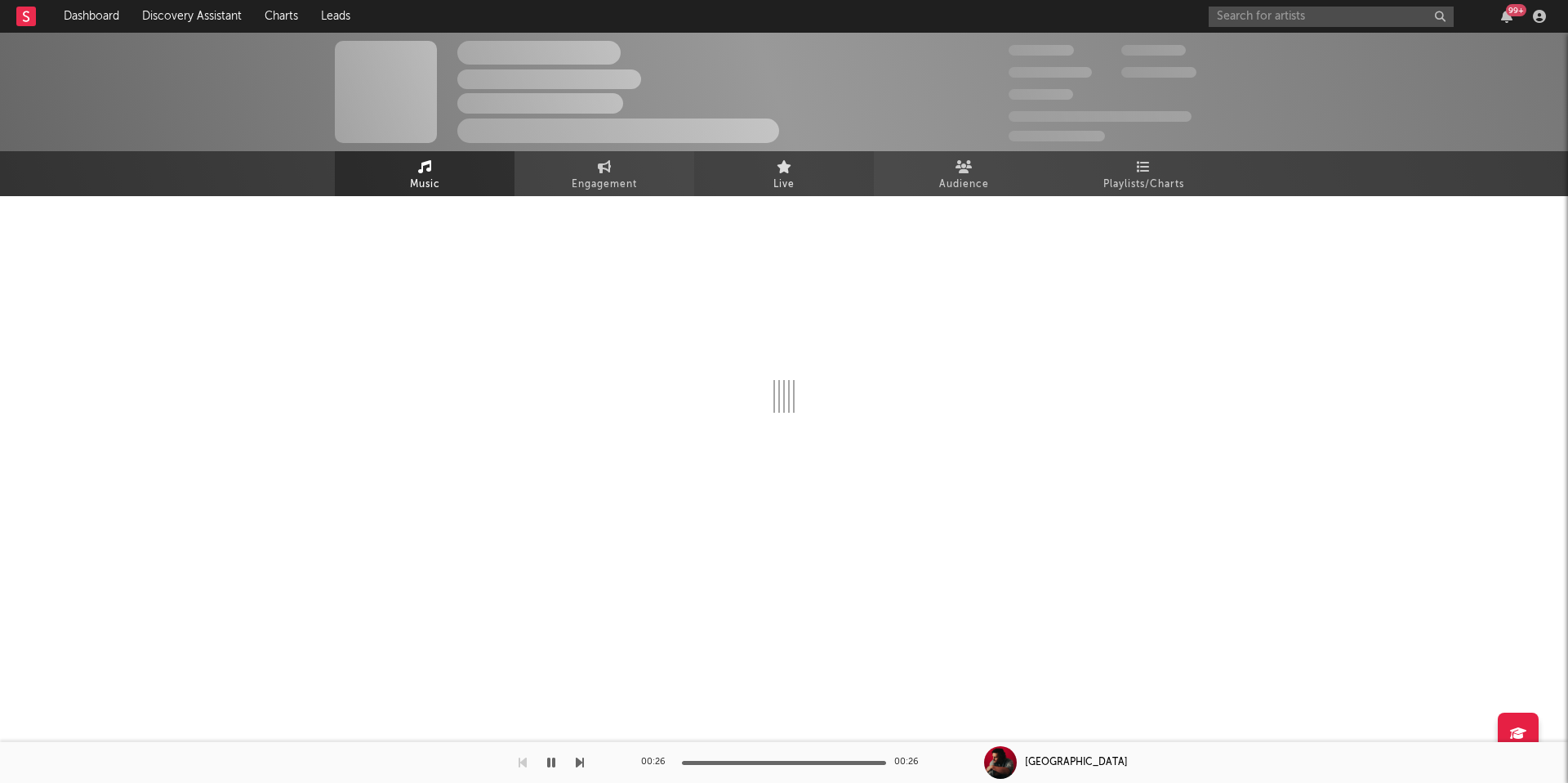
select select "1w"
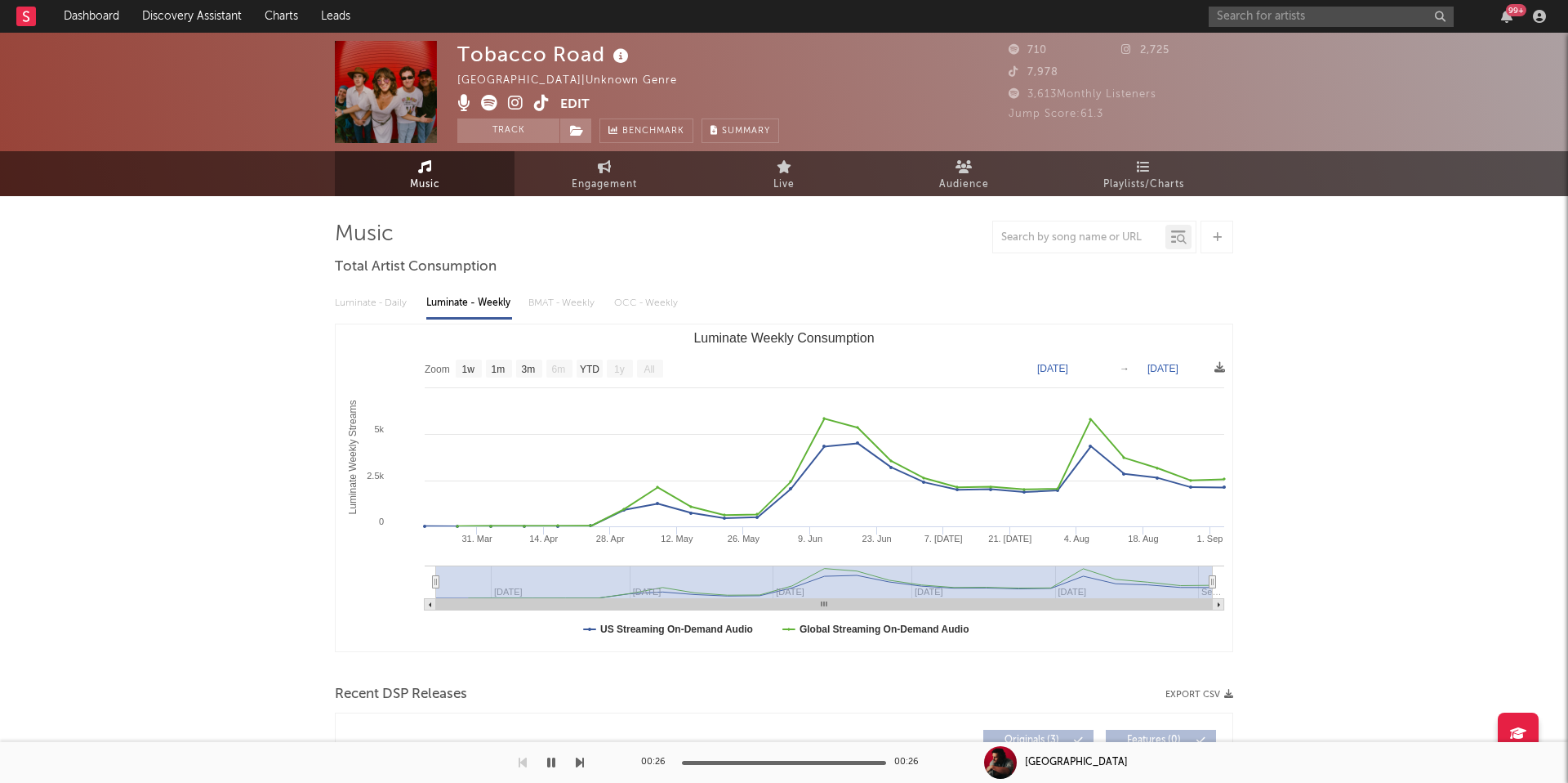
click at [541, 108] on icon at bounding box center [542, 103] width 16 height 17
click at [1175, 13] on input "text" at bounding box center [1332, 17] width 245 height 21
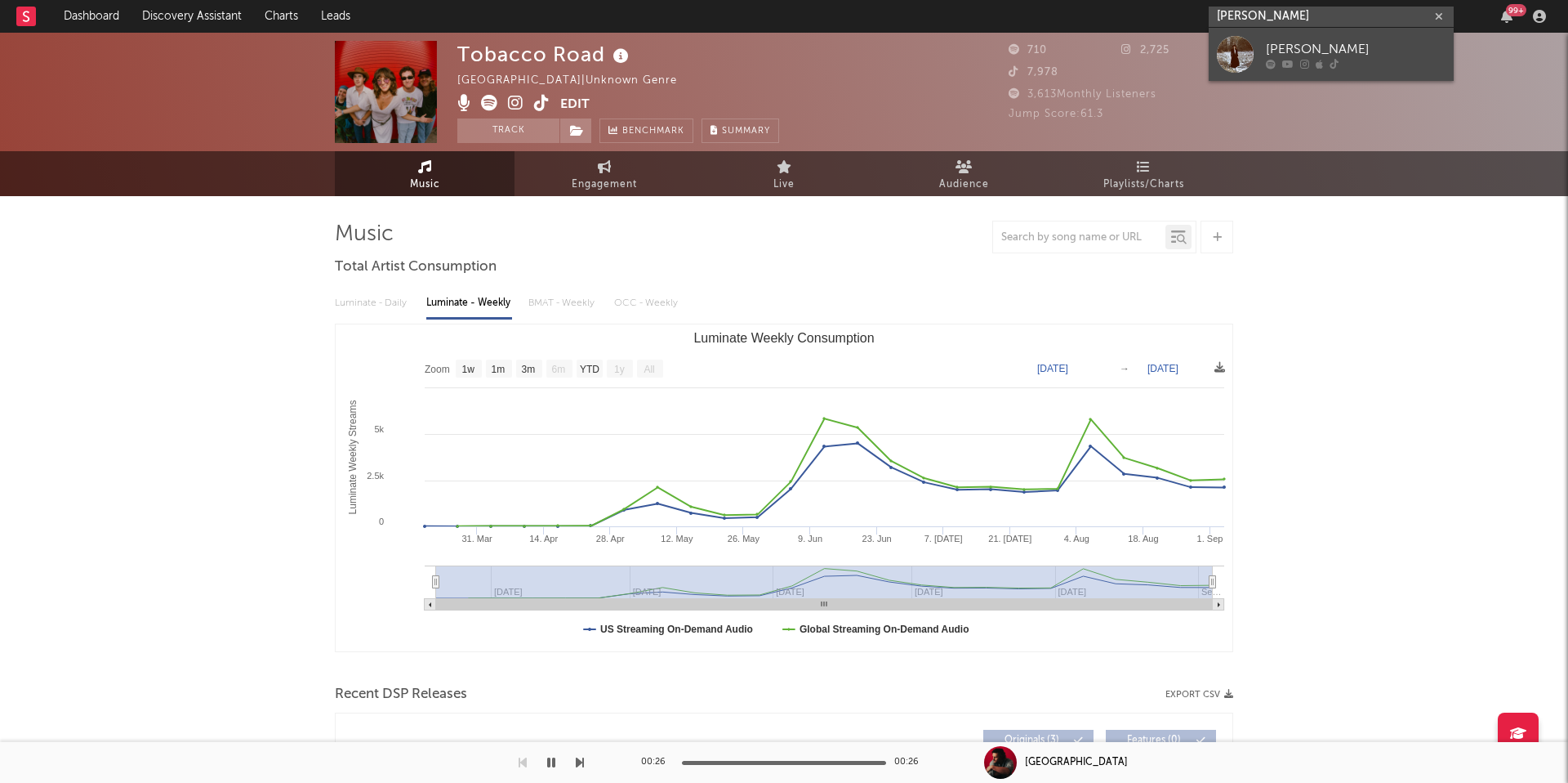
type input "[PERSON_NAME]"
click at [1175, 47] on div "[PERSON_NAME]" at bounding box center [1356, 49] width 180 height 20
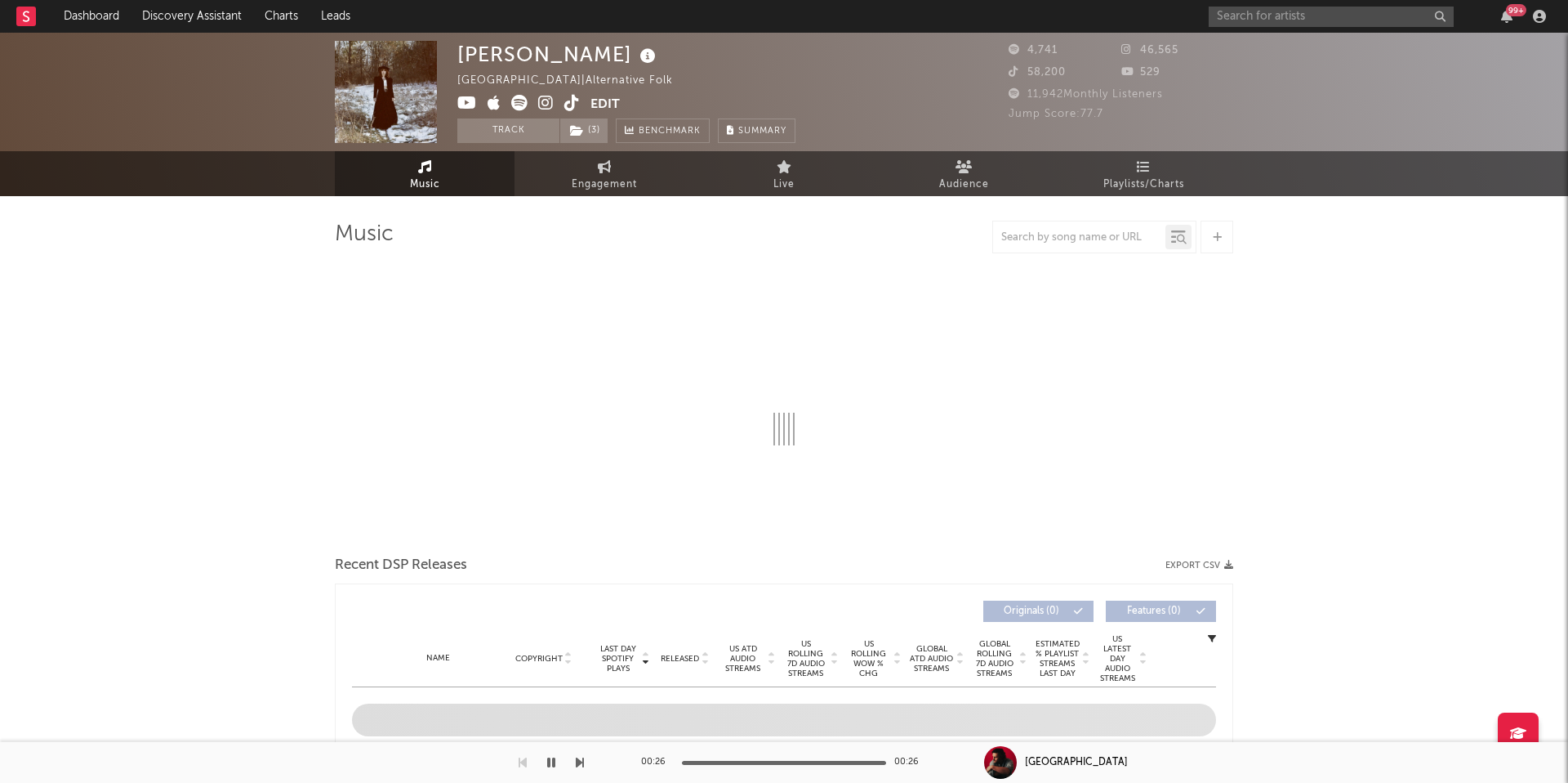
select select "1w"
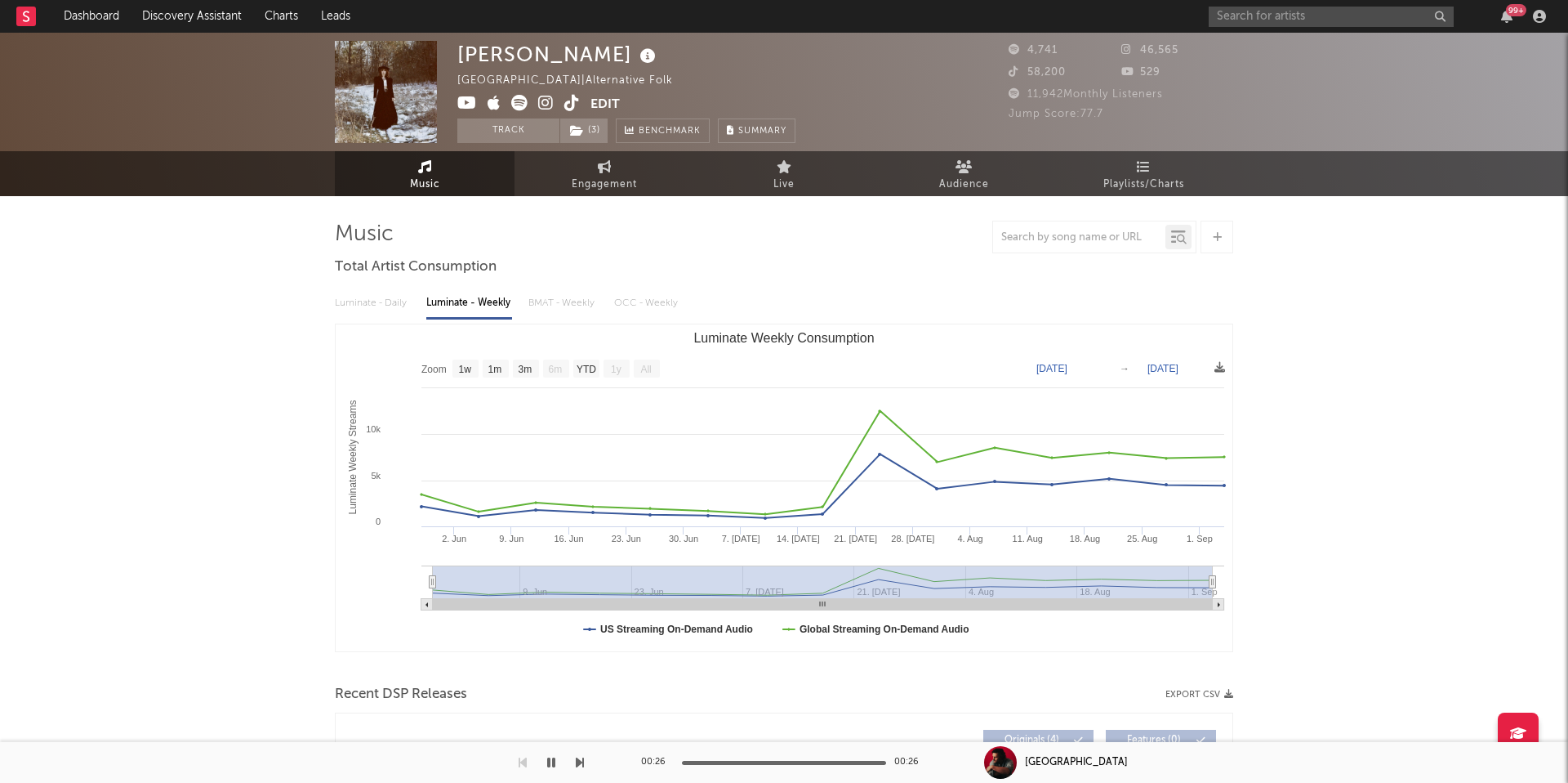
click at [695, 63] on div "[PERSON_NAME] [GEOGRAPHIC_DATA] | Alternative Folk Edit Track ( 3 ) Benchmark S…" at bounding box center [626, 91] width 338 height 102
click at [1175, 17] on input "text" at bounding box center [1332, 17] width 245 height 21
drag, startPoint x: 1314, startPoint y: 17, endPoint x: 939, endPoint y: 17, distance: 375.0
click at [939, 17] on nav "Dashboard Discovery Assistant Charts Leads madden metcal 99 +" at bounding box center [784, 16] width 1568 height 33
paste input "[URL][EMAIL_ADDRESS][DOMAIN_NAME][DOMAIN_NAME][PERSON_NAME]"
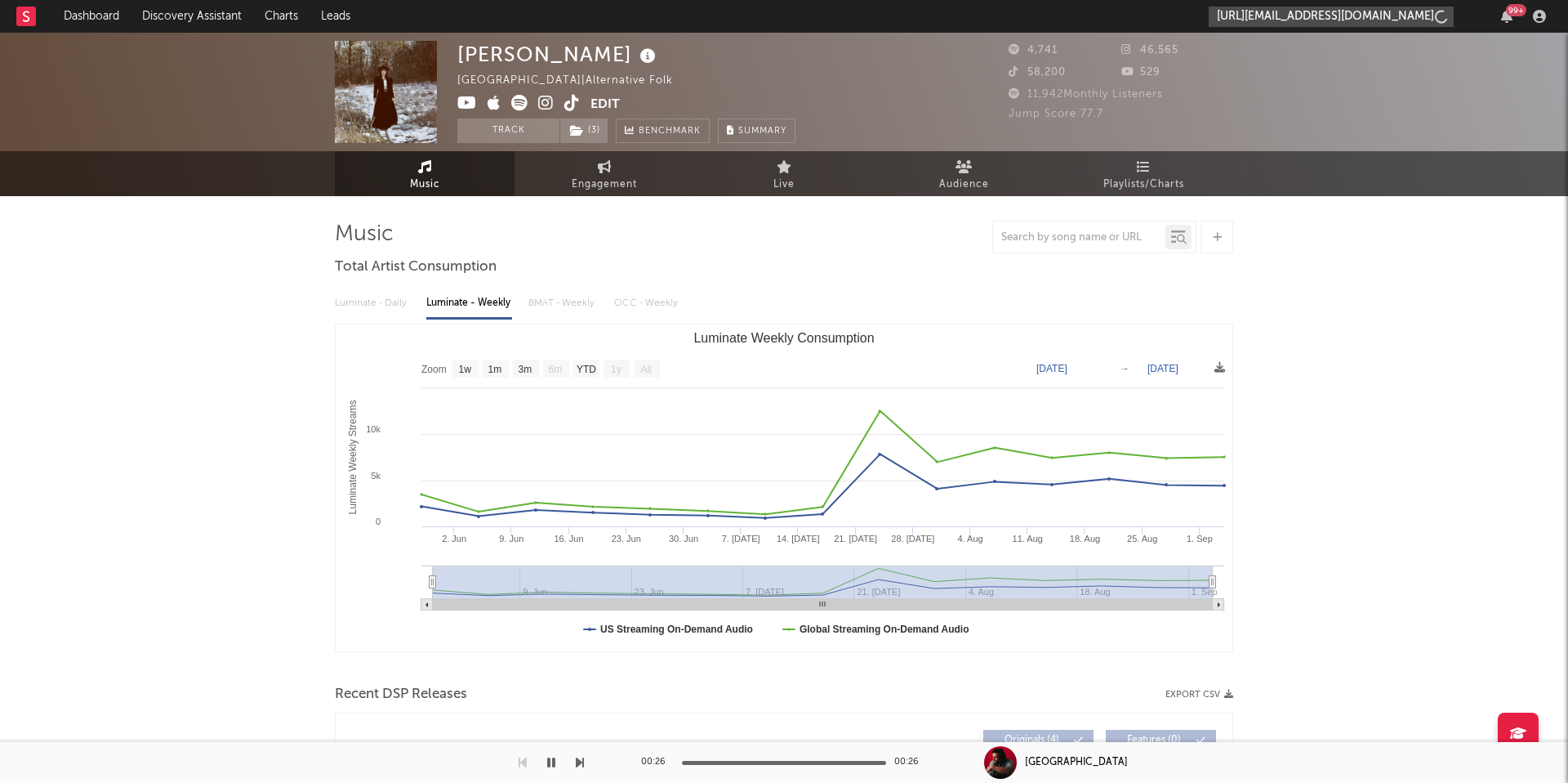
scroll to position [0, 201]
type input "[URL][EMAIL_ADDRESS][DOMAIN_NAME][DOMAIN_NAME][PERSON_NAME]"
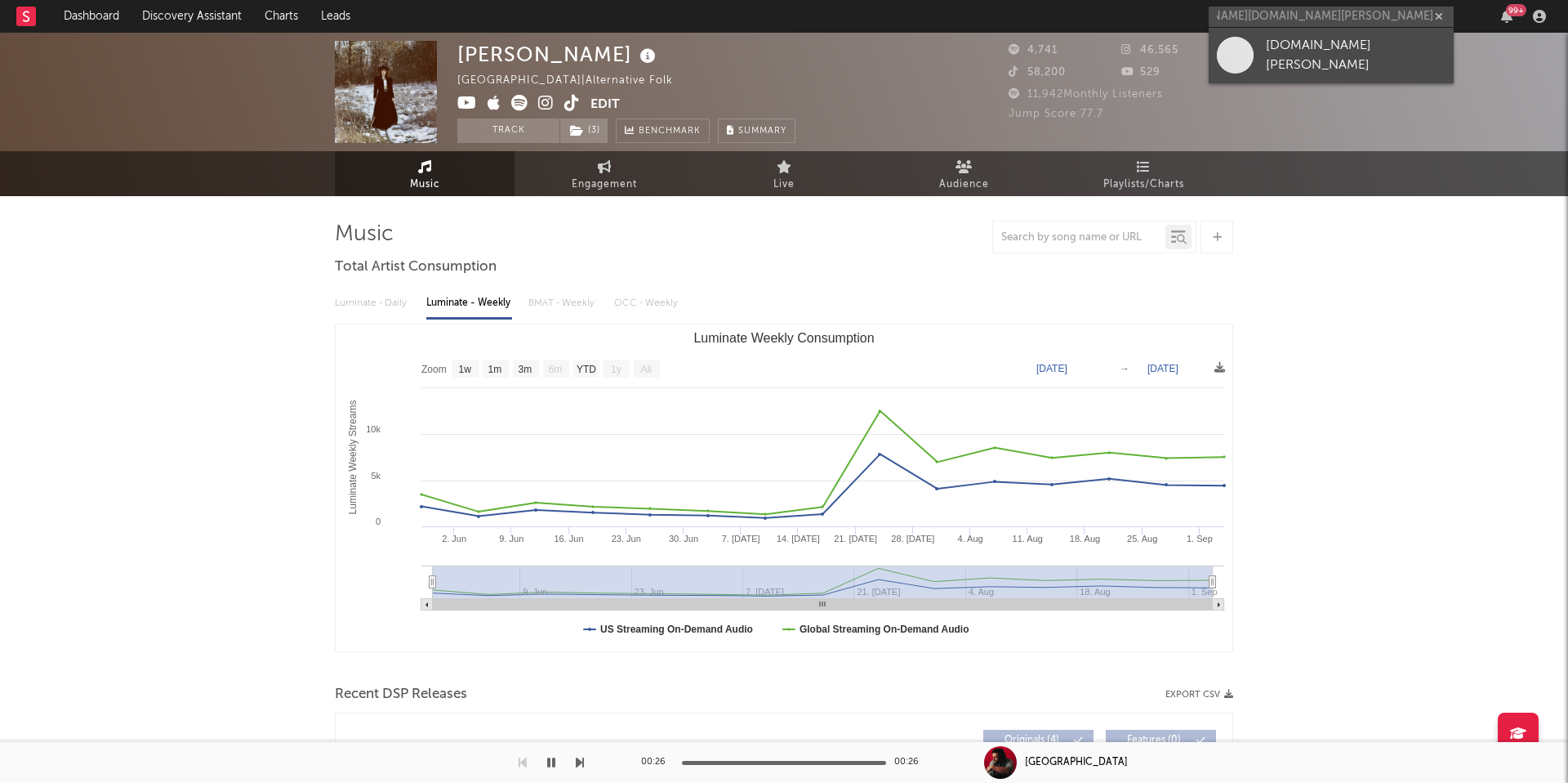
click at [1175, 53] on div "[DOMAIN_NAME][PERSON_NAME]" at bounding box center [1356, 55] width 180 height 40
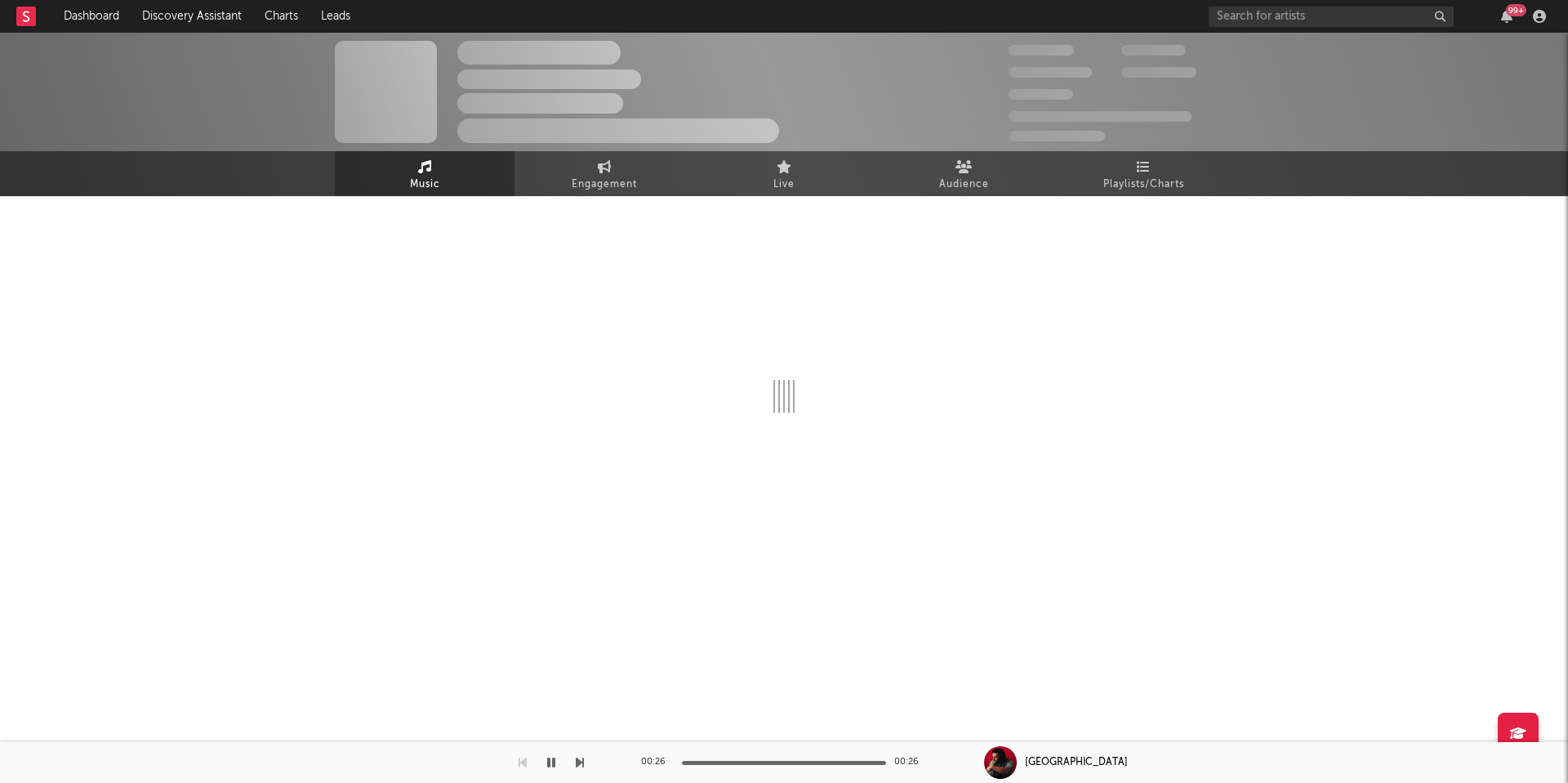
select select "1w"
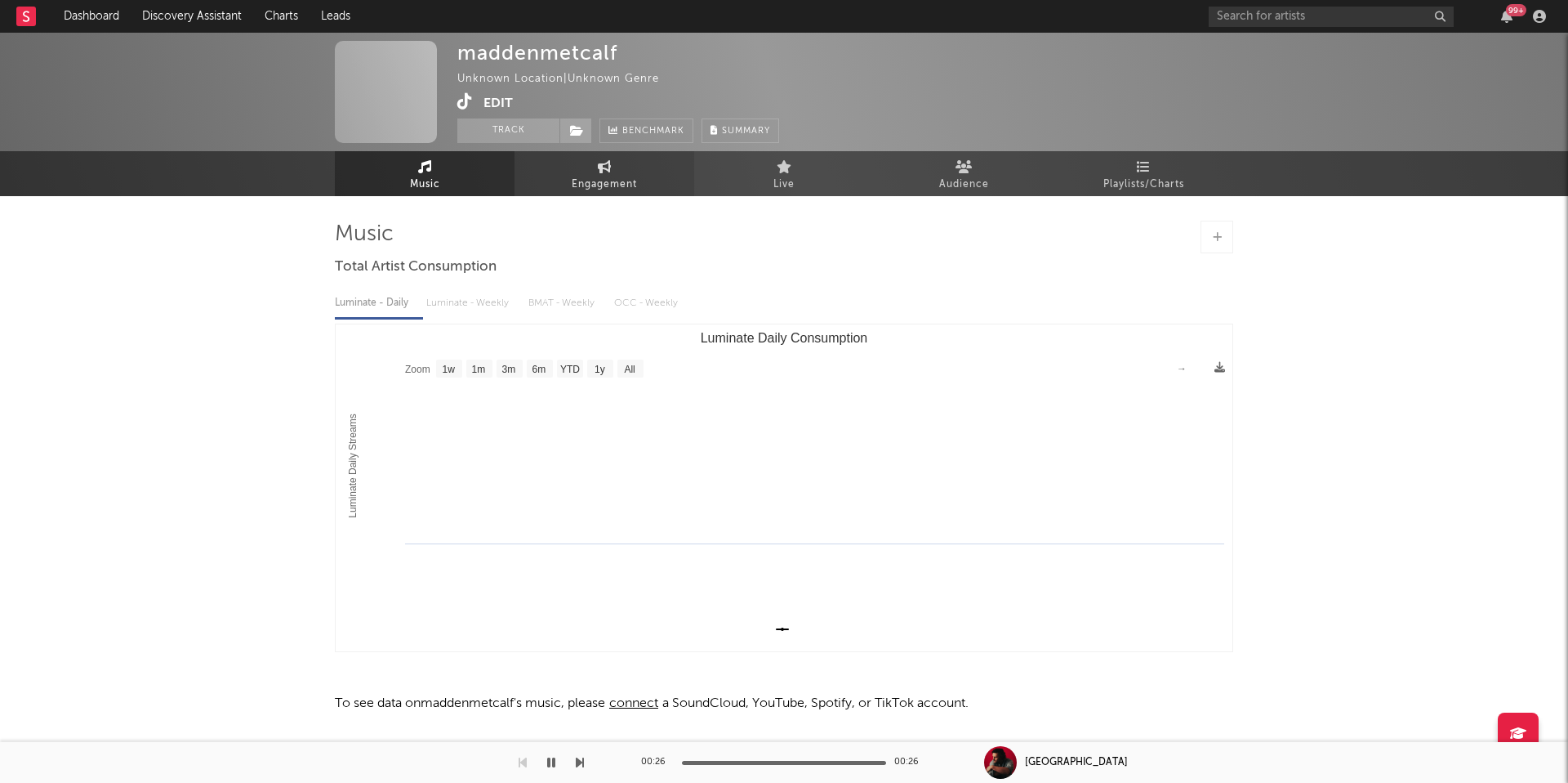
click at [598, 187] on span "Engagement" at bounding box center [604, 185] width 65 height 20
select select "1w"
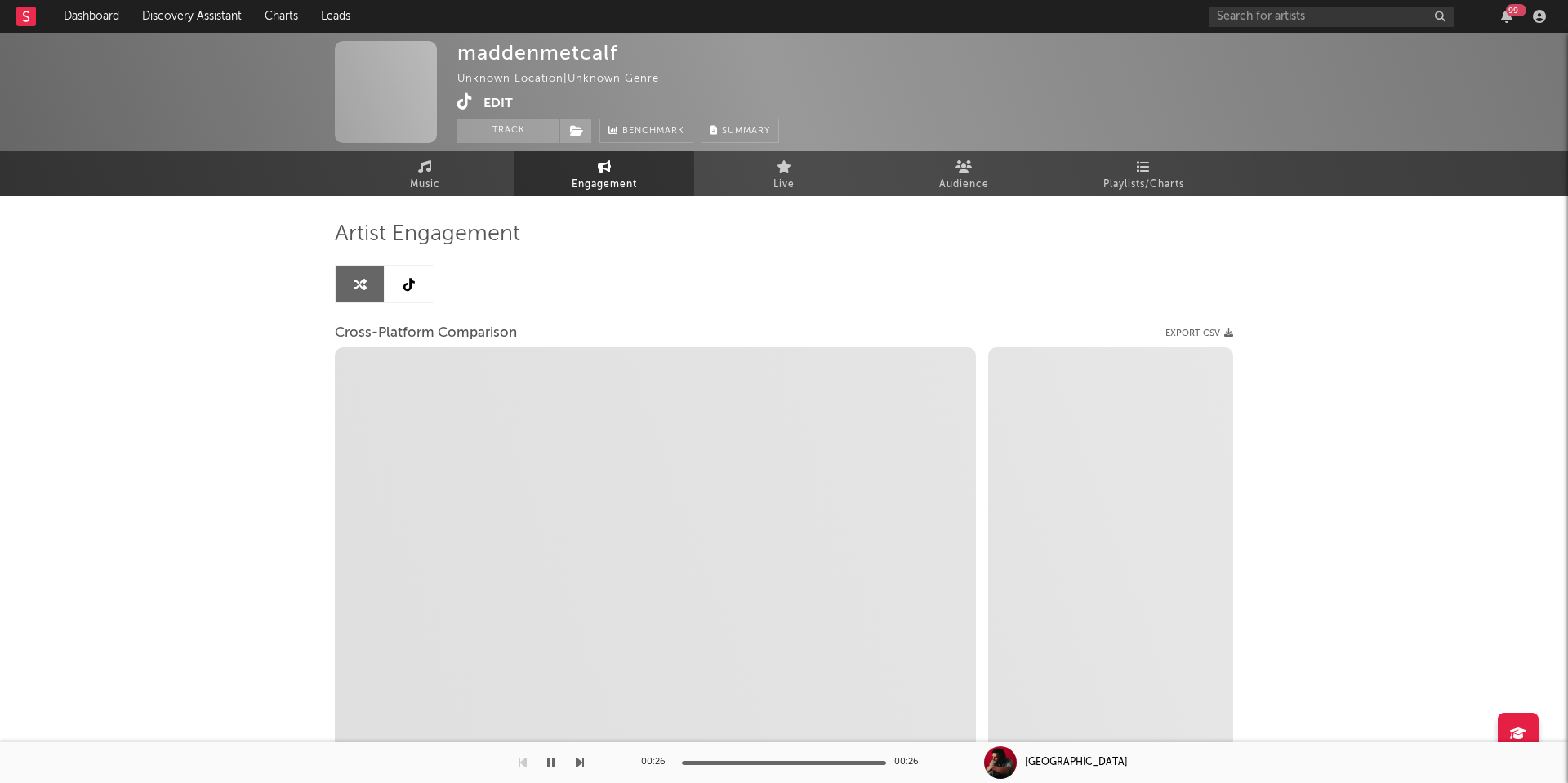
select select "1w"
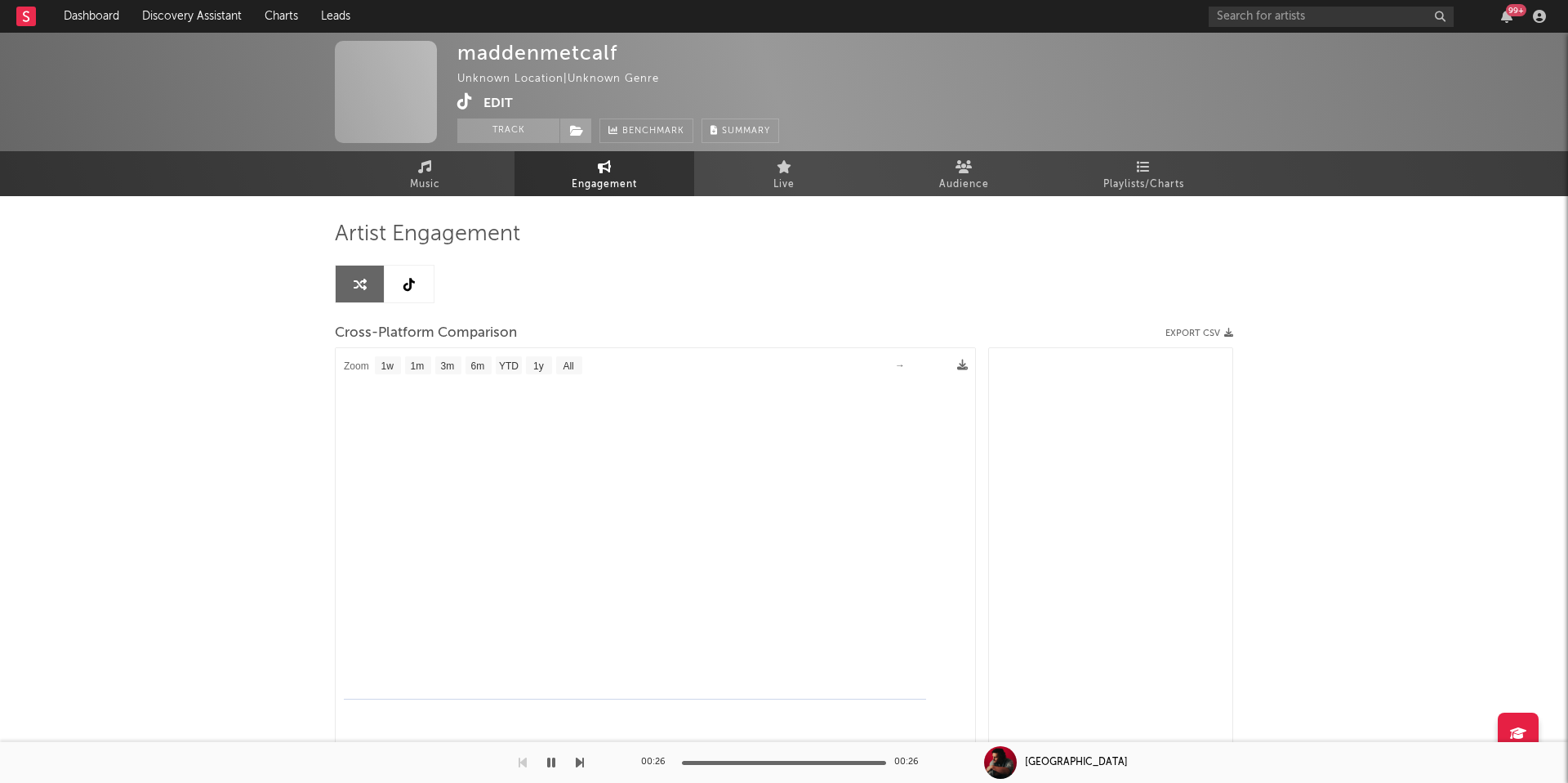
click at [412, 282] on icon at bounding box center [410, 284] width 12 height 13
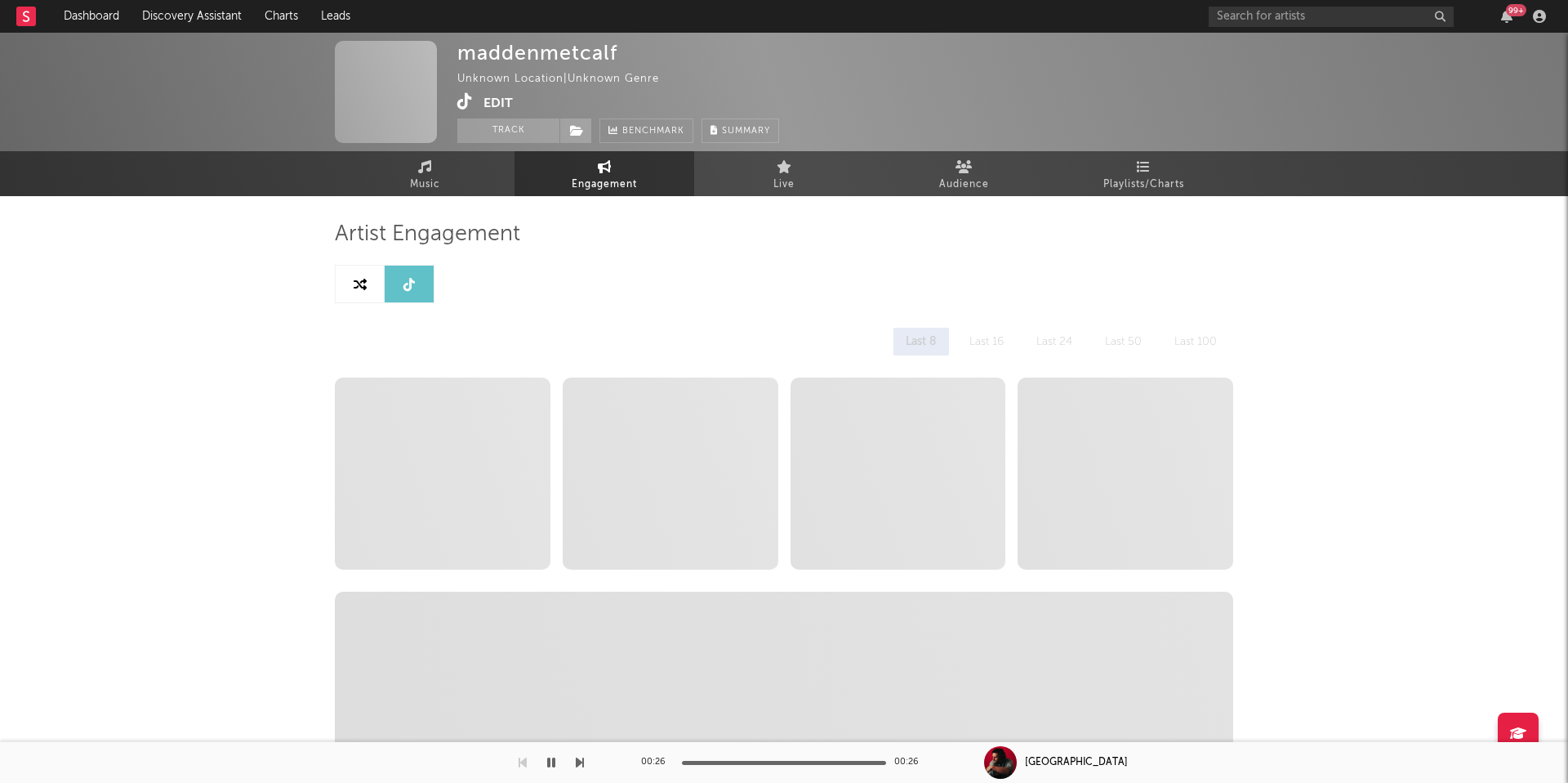
select select "1w"
